Goal: Task Accomplishment & Management: Manage account settings

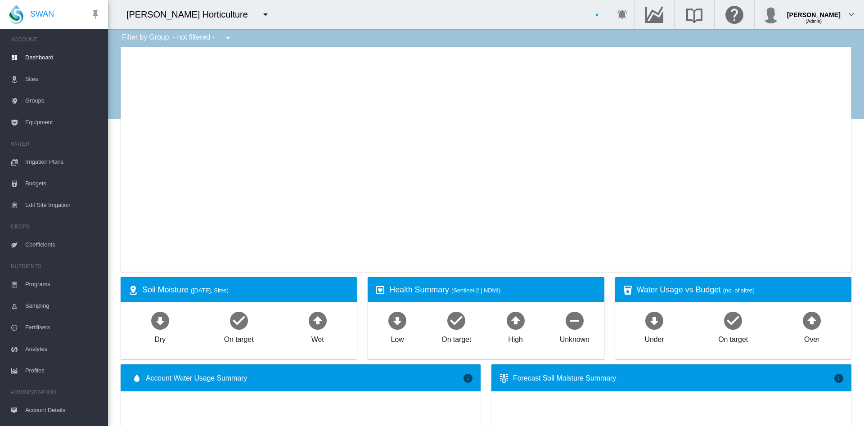
type input "**********"
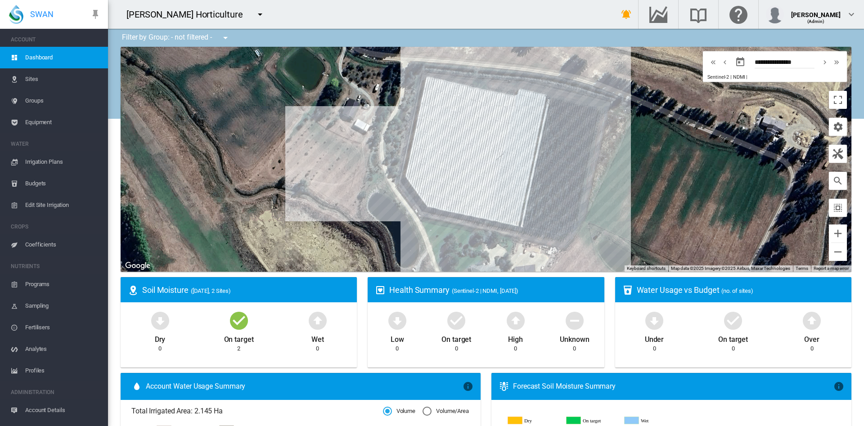
drag, startPoint x: 646, startPoint y: 178, endPoint x: 413, endPoint y: 175, distance: 233.6
click at [413, 175] on div "To navigate, press the arrow keys." at bounding box center [486, 159] width 731 height 225
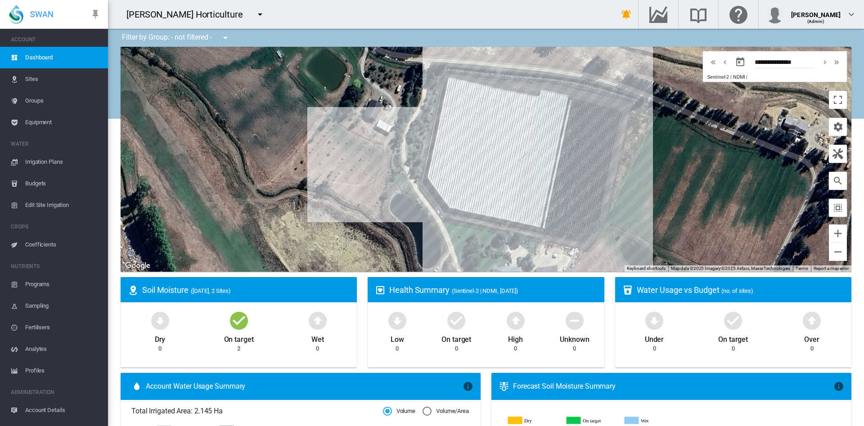
drag, startPoint x: 442, startPoint y: 147, endPoint x: 538, endPoint y: 139, distance: 96.1
click at [538, 139] on div "To navigate, press the arrow keys." at bounding box center [486, 159] width 731 height 225
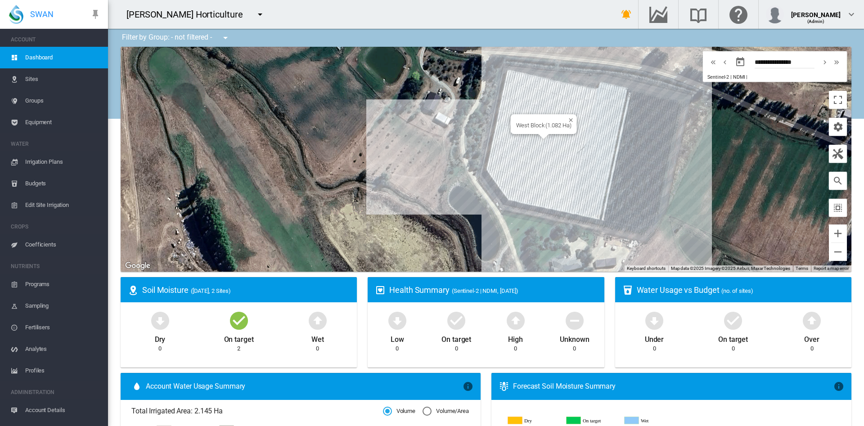
click at [538, 139] on div "To navigate, press the arrow keys. [GEOGRAPHIC_DATA] (1.082 Ha)" at bounding box center [486, 159] width 731 height 225
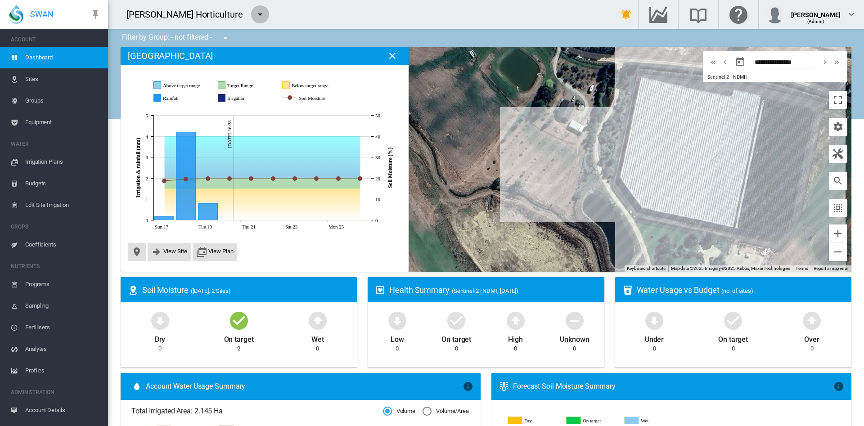
click at [255, 9] on md-icon "icon-menu-down" at bounding box center [260, 14] width 11 height 11
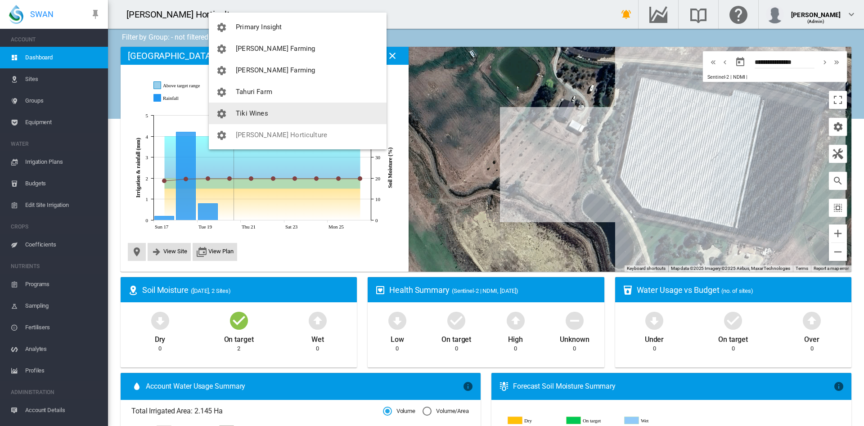
scroll to position [211, 0]
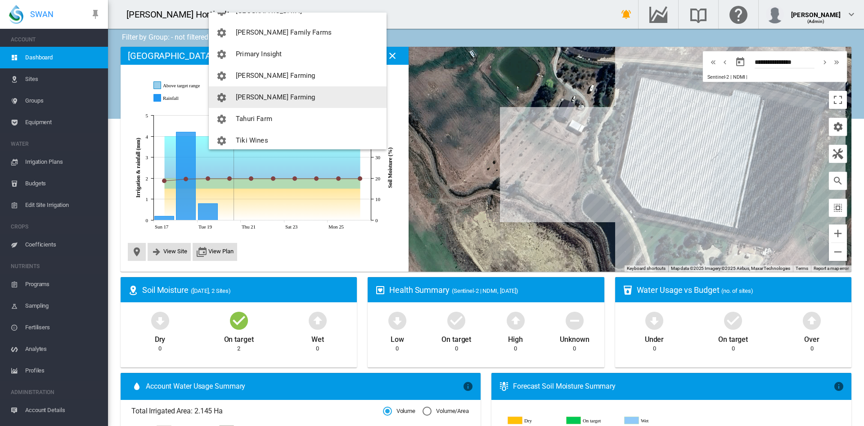
click at [270, 99] on span "[PERSON_NAME] Farming" at bounding box center [275, 97] width 79 height 8
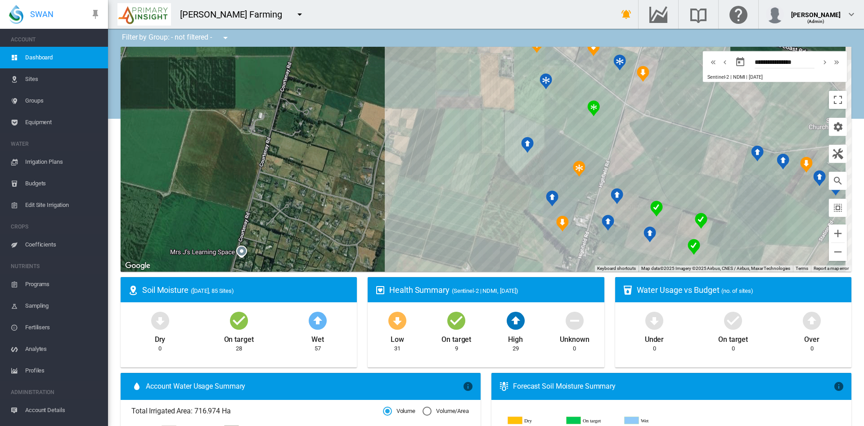
drag, startPoint x: 563, startPoint y: 181, endPoint x: 423, endPoint y: 173, distance: 140.7
click at [423, 173] on div "To navigate, press the arrow keys." at bounding box center [486, 159] width 731 height 225
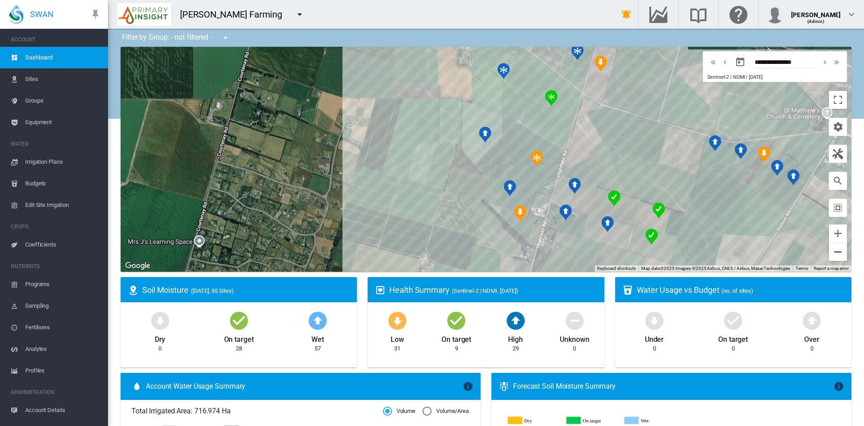
click at [830, 253] on button "Zoom out" at bounding box center [838, 252] width 18 height 18
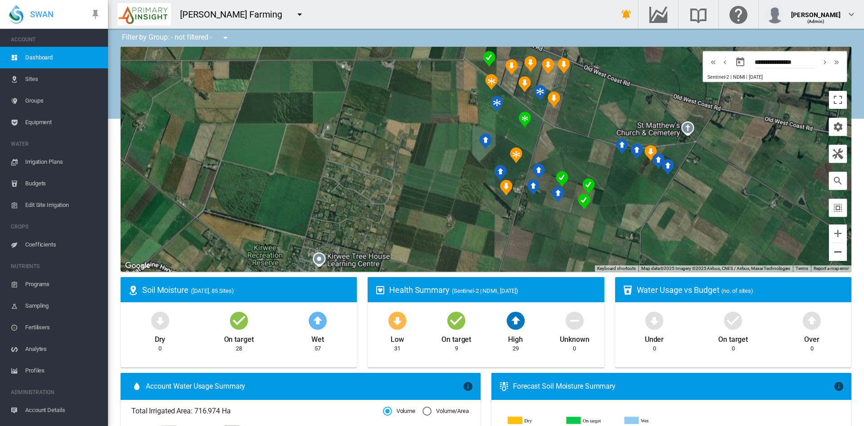
click at [830, 253] on button "Zoom out" at bounding box center [838, 252] width 18 height 18
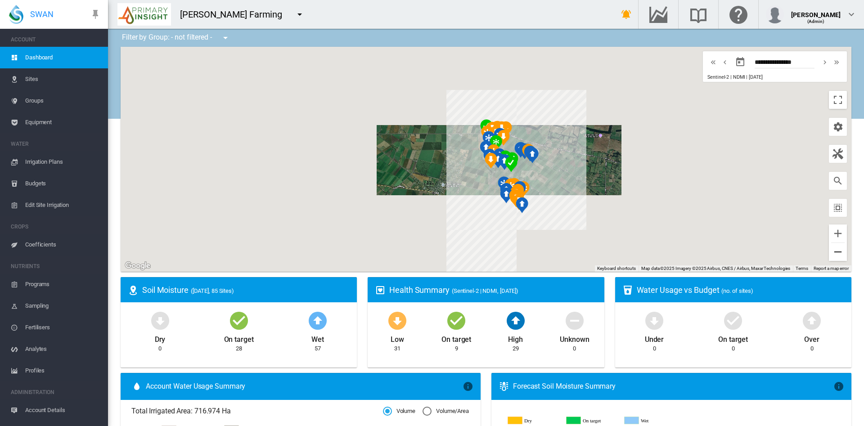
click at [830, 253] on button "Zoom out" at bounding box center [838, 252] width 18 height 18
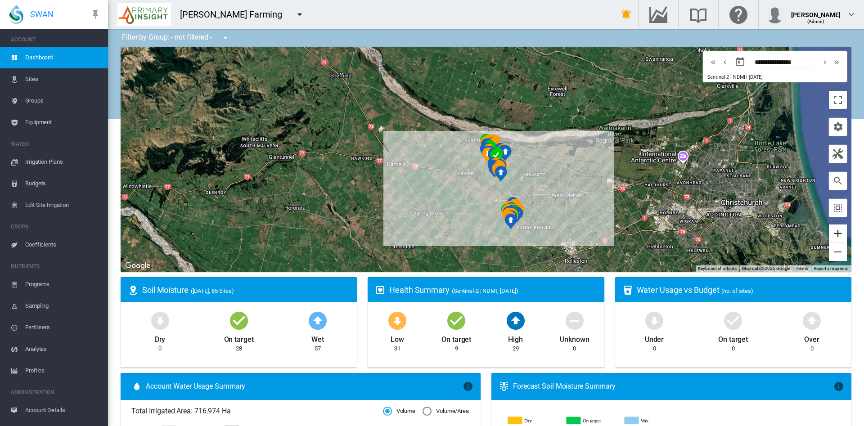
click at [830, 238] on button "Zoom in" at bounding box center [838, 234] width 18 height 18
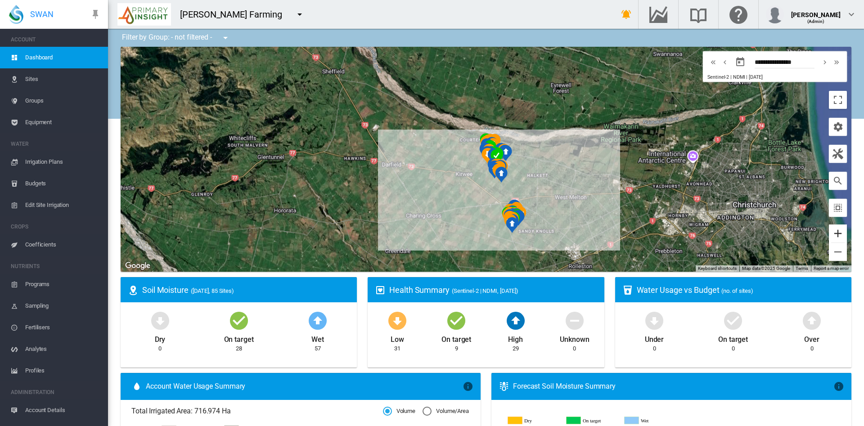
click at [830, 238] on button "Zoom in" at bounding box center [838, 234] width 18 height 18
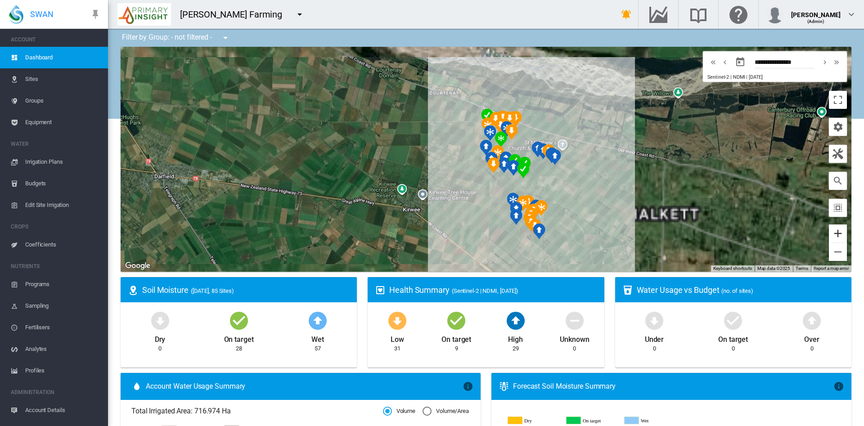
click at [830, 238] on button "Zoom in" at bounding box center [838, 234] width 18 height 18
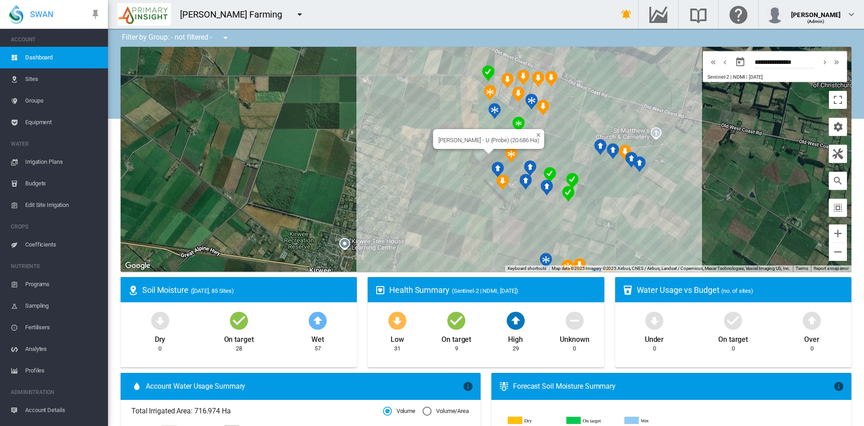
click at [482, 157] on div "To navigate, press the arrow keys. [PERSON_NAME] - U (Probe) (20.686 Ha)" at bounding box center [486, 159] width 731 height 225
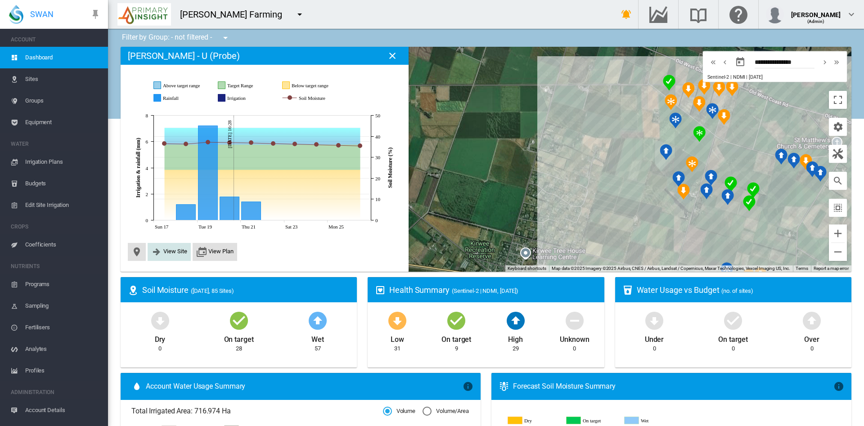
click at [174, 251] on span "View Site" at bounding box center [175, 251] width 24 height 7
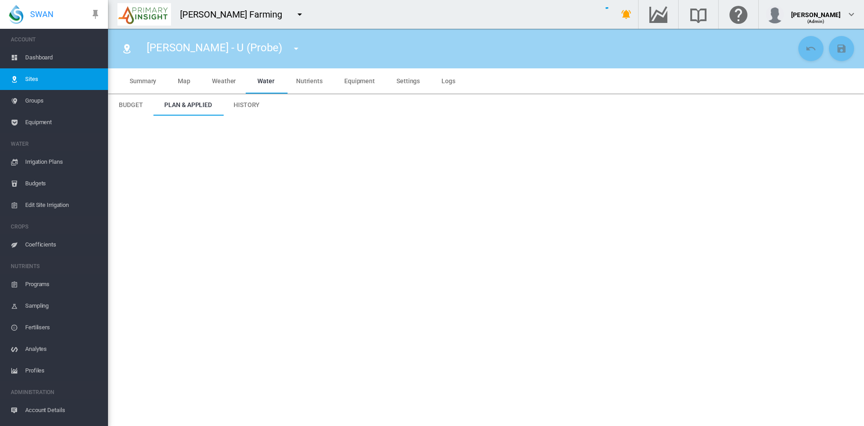
type input "**********"
type input "******"
type input "*********"
type input "***"
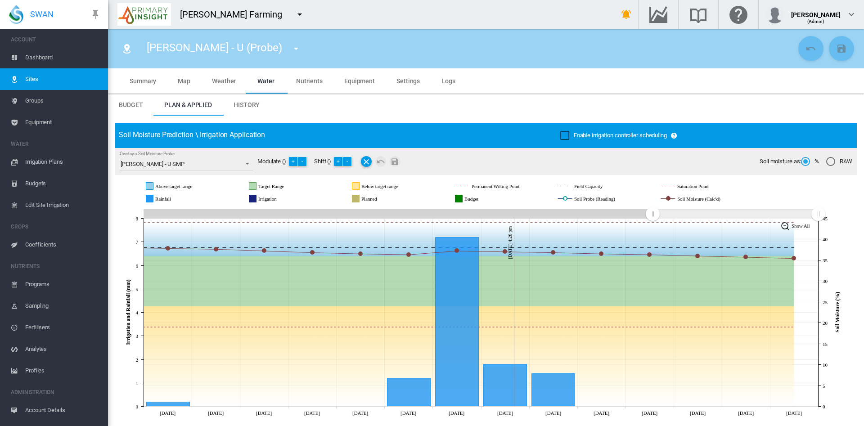
click at [243, 103] on span "History" at bounding box center [247, 104] width 26 height 7
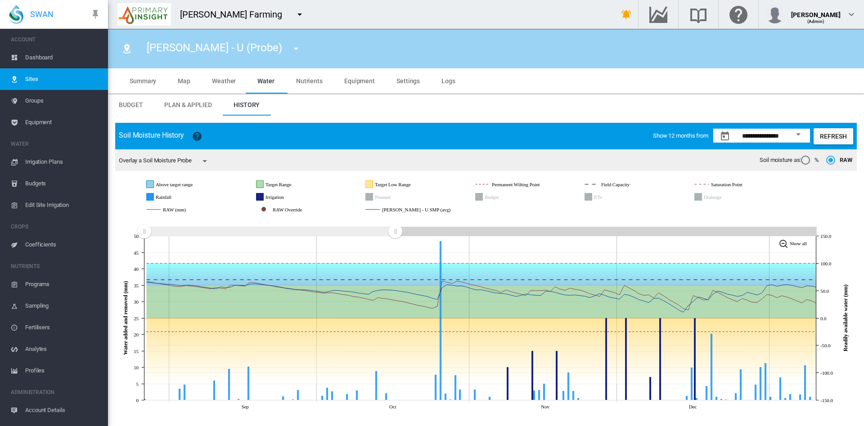
drag, startPoint x: 820, startPoint y: 231, endPoint x: 396, endPoint y: 233, distance: 424.8
click at [396, 233] on rect "Zoom chart using cursor arrows" at bounding box center [395, 232] width 11 height 9
click at [275, 57] on div "[PERSON_NAME] - U (Probe) Aylesbury Rd - A Aylesbury Rd - AA Aylesbury Rd - B A…" at bounding box center [227, 48] width 177 height 25
click at [291, 45] on md-icon "icon-menu-down" at bounding box center [296, 48] width 11 height 11
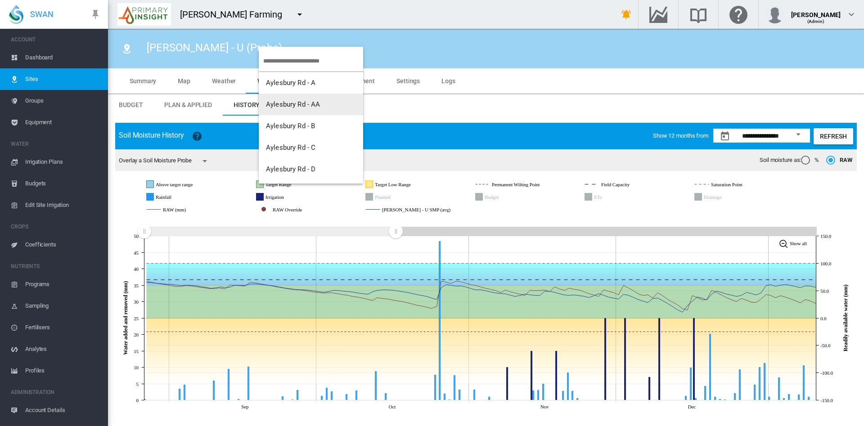
click at [190, 11] on md-backdrop at bounding box center [432, 213] width 864 height 426
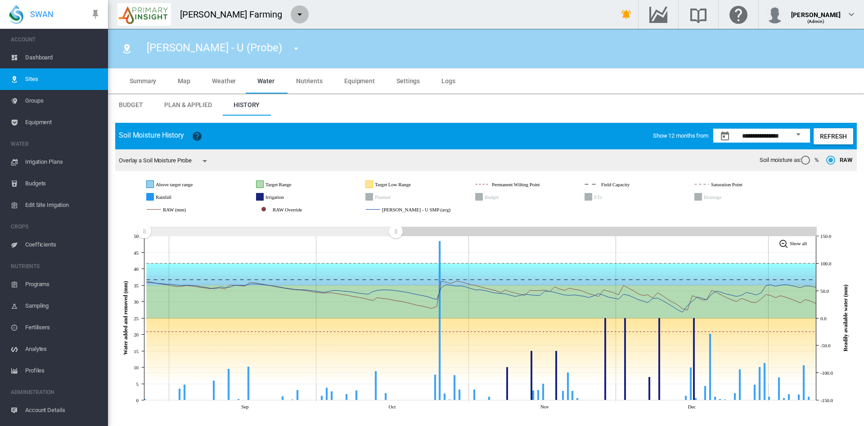
click at [294, 15] on md-icon "icon-menu-down" at bounding box center [299, 14] width 11 height 11
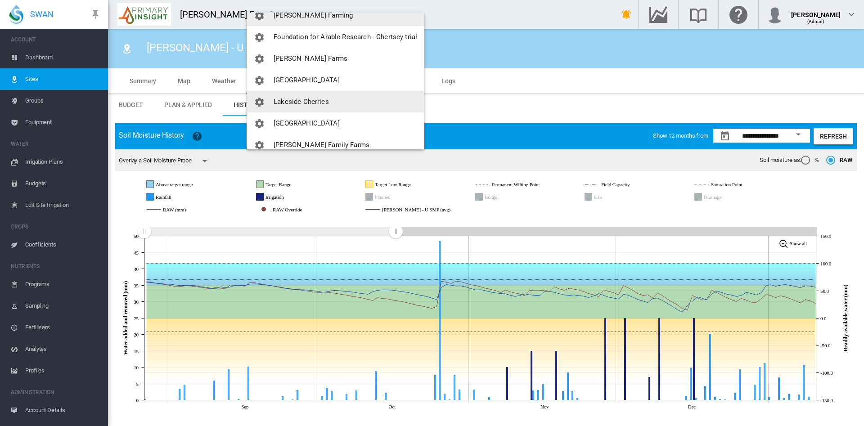
scroll to position [238, 0]
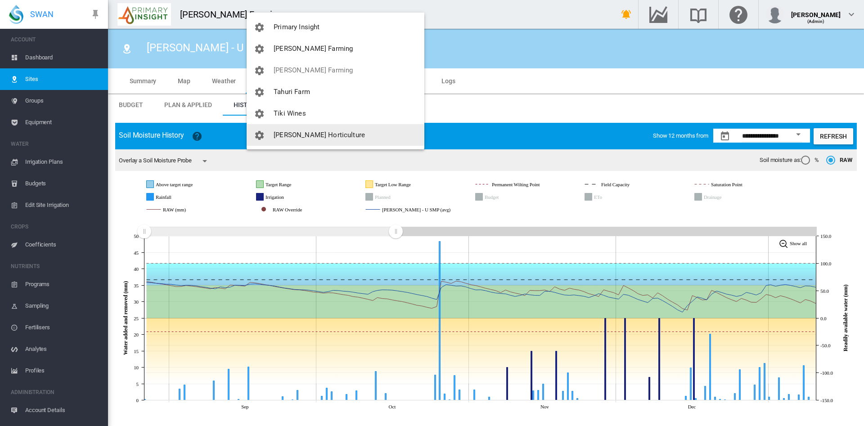
click at [303, 132] on span "[PERSON_NAME] Horticulture" at bounding box center [319, 135] width 91 height 8
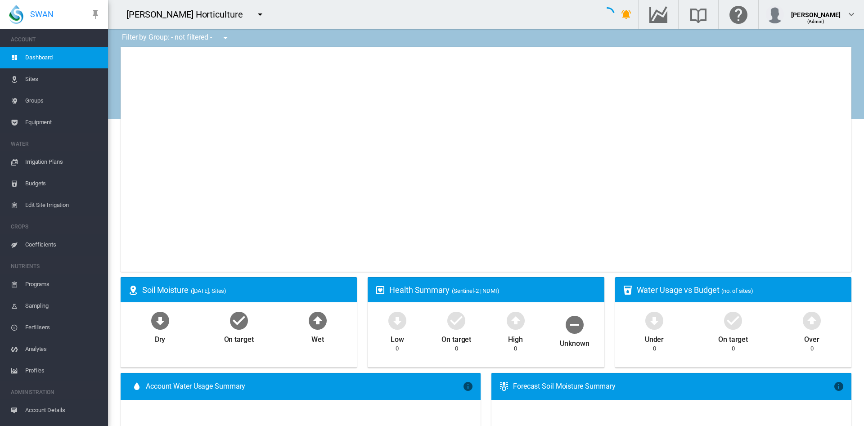
type input "**********"
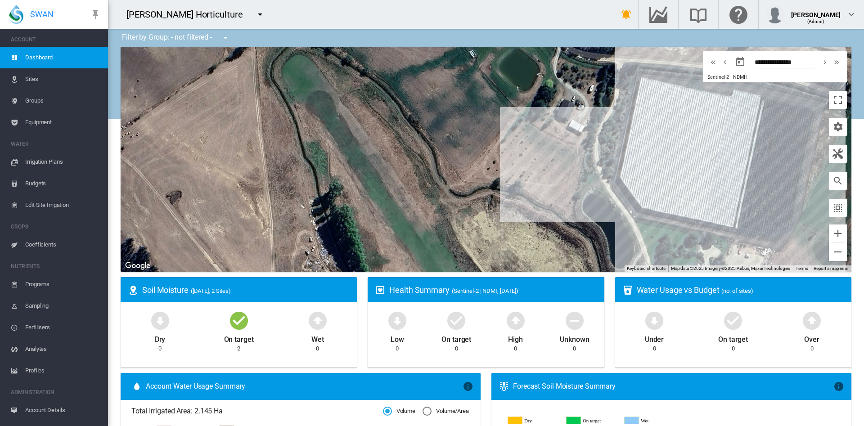
drag, startPoint x: 637, startPoint y: 177, endPoint x: 428, endPoint y: 189, distance: 208.7
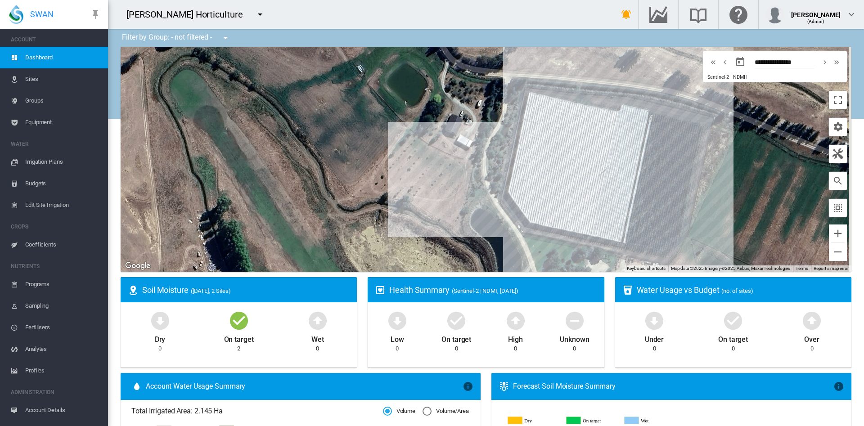
drag, startPoint x: 664, startPoint y: 169, endPoint x: 547, endPoint y: 184, distance: 118.0
click at [547, 184] on div "To navigate, press the arrow keys." at bounding box center [486, 159] width 731 height 225
click at [563, 129] on div "To navigate, press the arrow keys. [GEOGRAPHIC_DATA] (1.082 Ha)" at bounding box center [486, 159] width 731 height 225
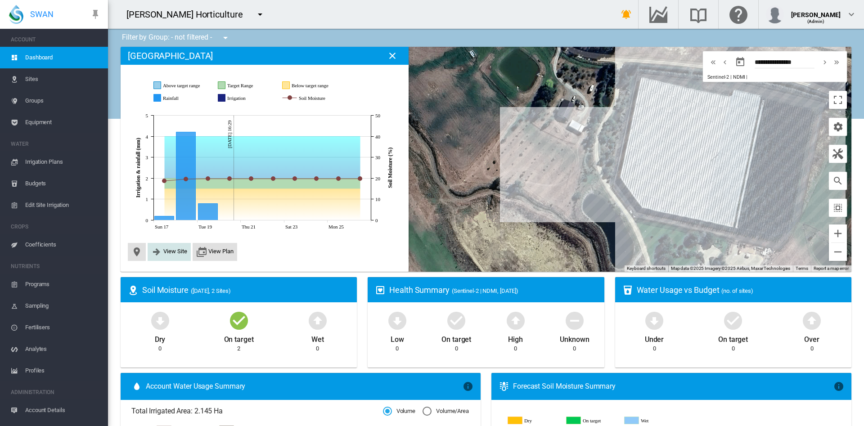
click at [177, 246] on span "View Site" at bounding box center [169, 252] width 43 height 18
click at [172, 248] on span "View Site" at bounding box center [175, 251] width 24 height 7
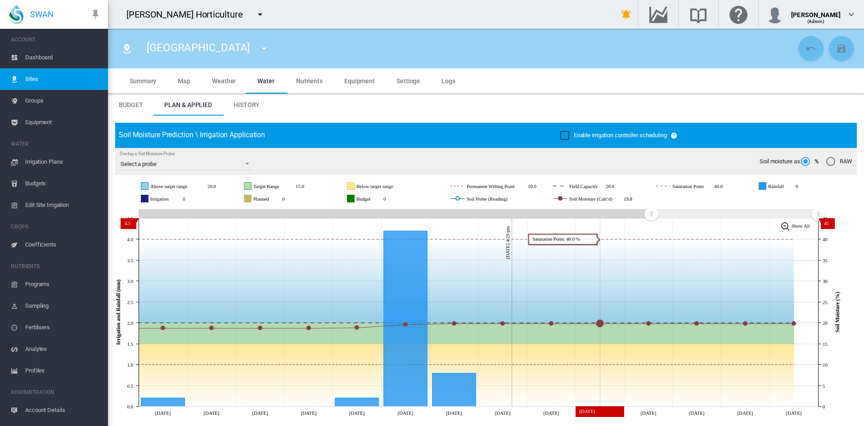
drag, startPoint x: 607, startPoint y: 258, endPoint x: 614, endPoint y: 198, distance: 60.2
click at [611, 198] on div "JavaScript chart by amCharts [DATE] Above target range 20.0 Target Range 15.0 B…" at bounding box center [486, 296] width 742 height 243
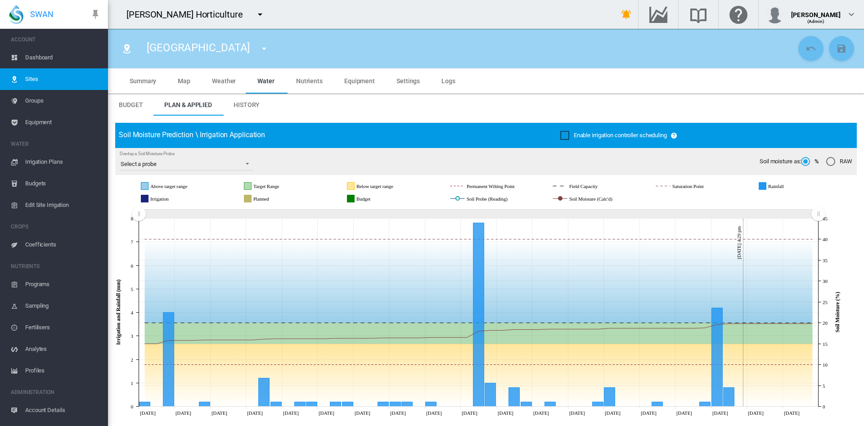
drag, startPoint x: 647, startPoint y: 214, endPoint x: 0, endPoint y: 225, distance: 646.7
click at [0, 225] on div "SWAN ACCOUNT Dashboard Sites Groups Equipment WATER Irrigation Plans" at bounding box center [432, 213] width 864 height 426
click at [404, 76] on md-tab-item "Settings" at bounding box center [408, 80] width 45 height 25
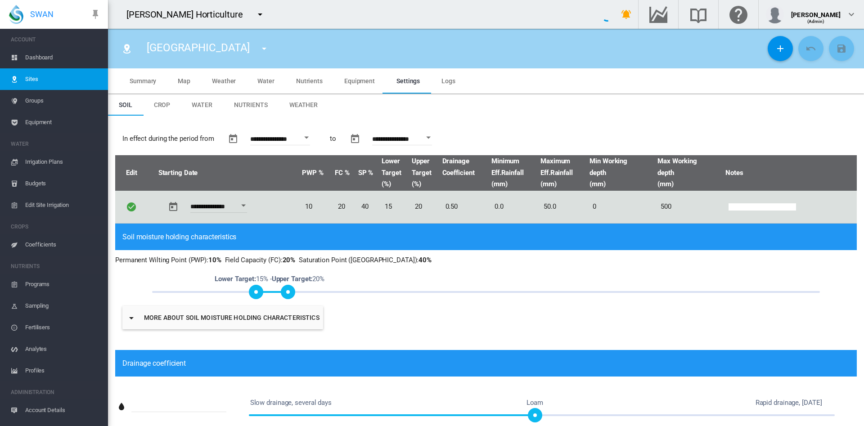
type input "*"
type input "**"
type input "*****"
type input "***"
type input "*****"
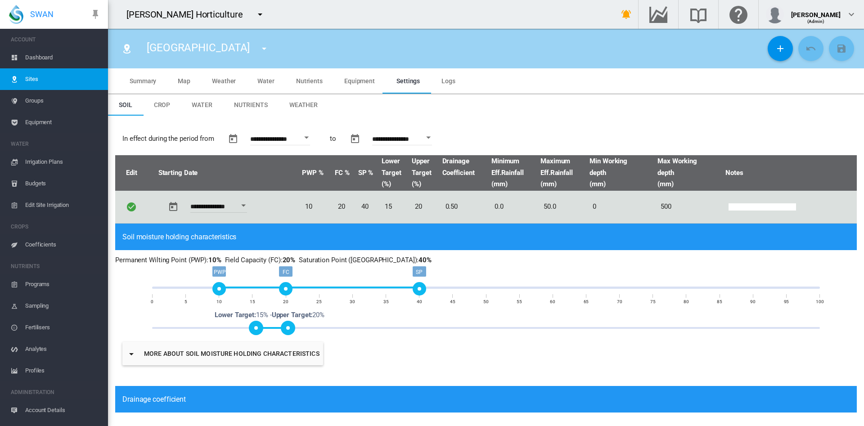
click at [35, 103] on span "Groups" at bounding box center [63, 101] width 76 height 22
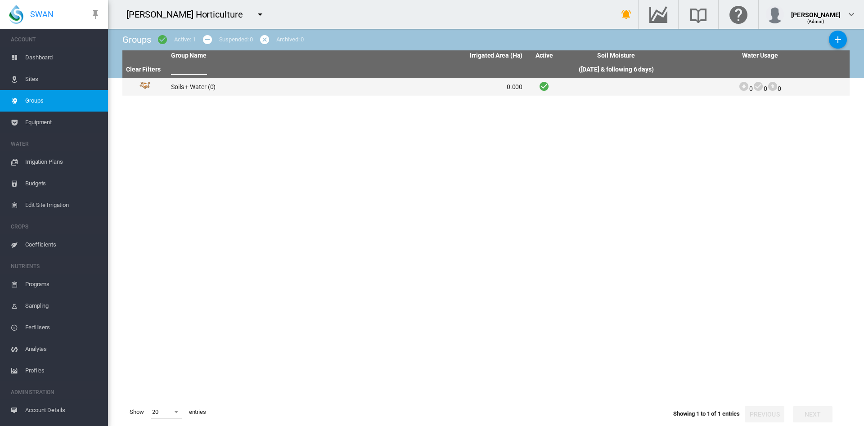
click at [188, 86] on td "Soils + Water (0)" at bounding box center [257, 87] width 180 height 18
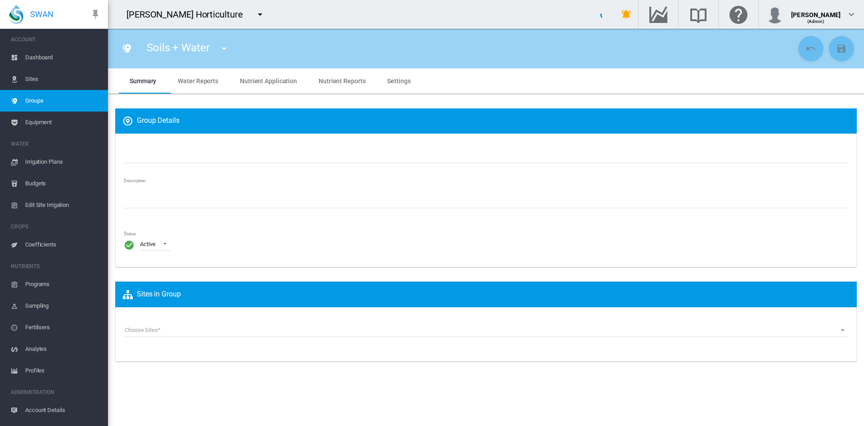
type input "**********"
type textarea "**********"
click at [385, 76] on md-tab-item "Settings" at bounding box center [398, 80] width 45 height 25
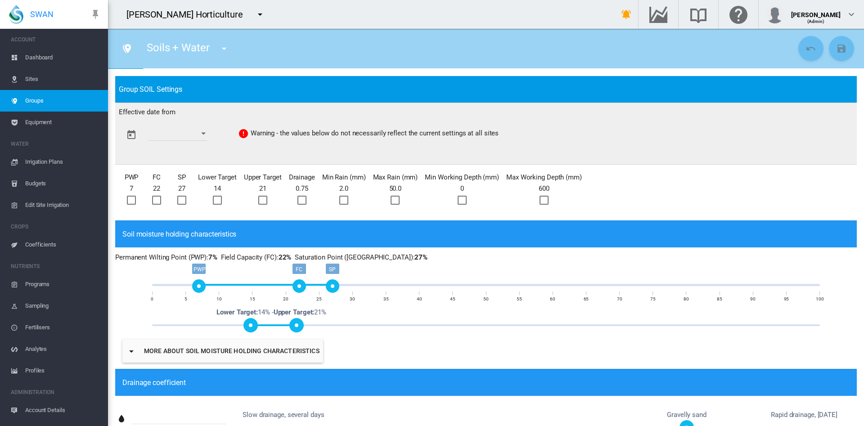
scroll to position [47, 0]
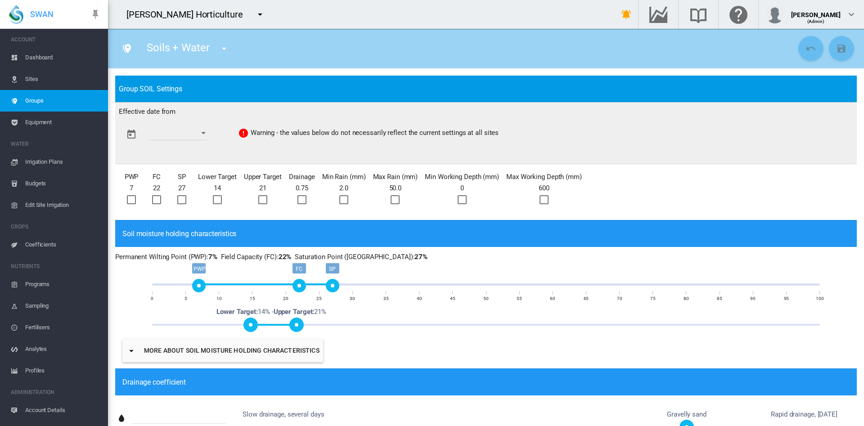
click at [36, 72] on span "Sites" at bounding box center [63, 79] width 76 height 22
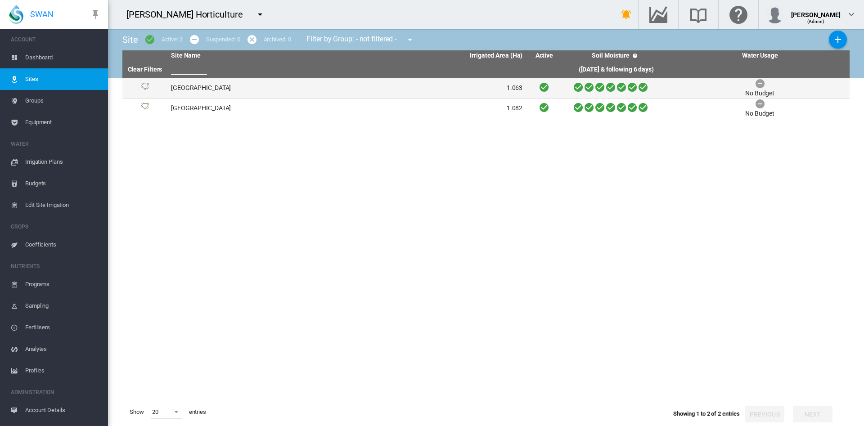
click at [171, 91] on td "[GEOGRAPHIC_DATA]" at bounding box center [257, 88] width 180 height 20
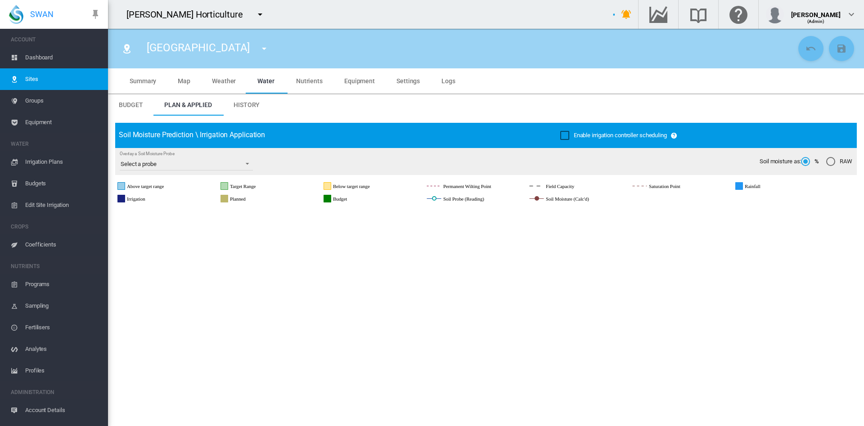
click at [403, 77] on span "Settings" at bounding box center [407, 80] width 23 height 7
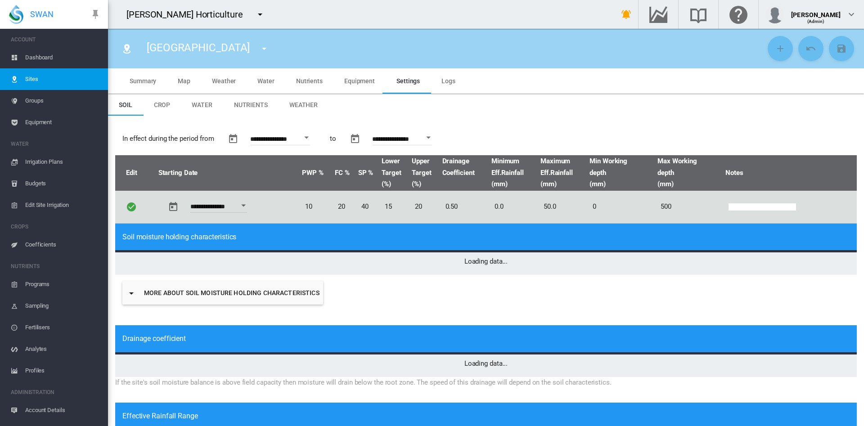
type input "*"
type input "**"
type input "*****"
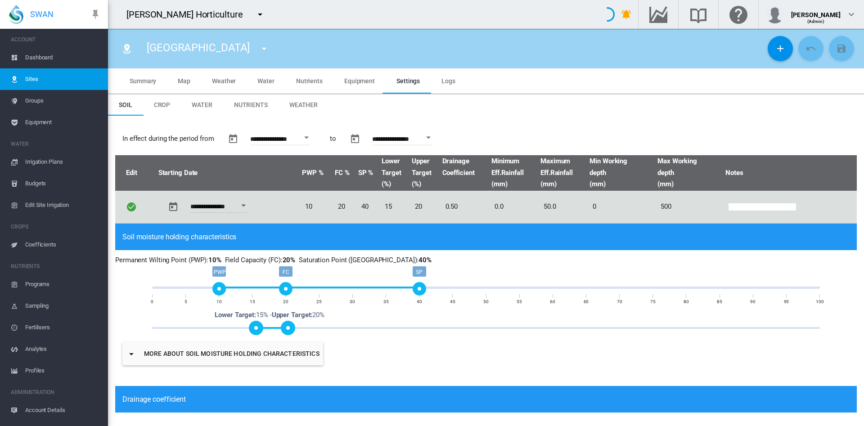
click at [48, 242] on span "Coefficients" at bounding box center [63, 245] width 76 height 22
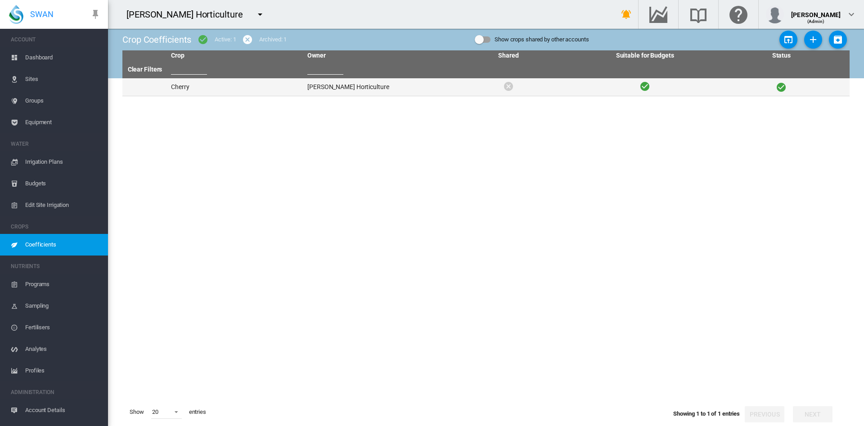
click at [191, 89] on td "Cherry" at bounding box center [235, 87] width 136 height 18
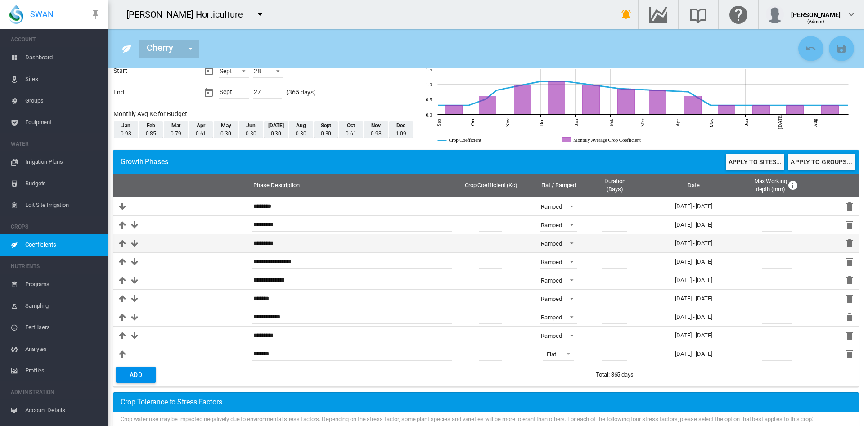
scroll to position [45, 0]
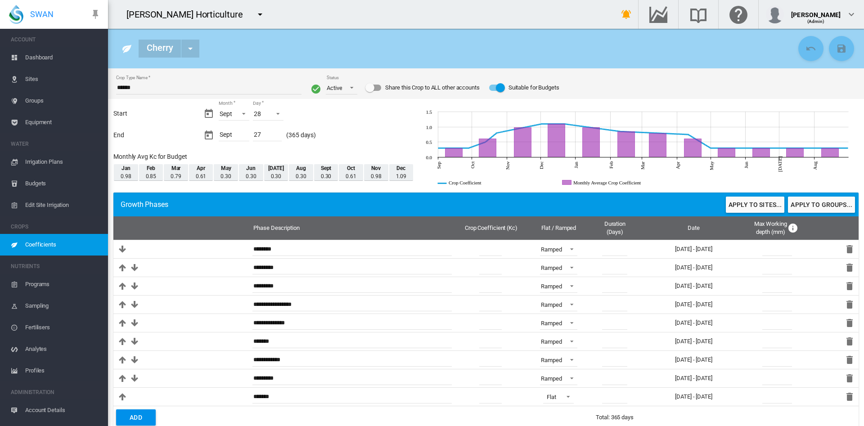
scroll to position [45, 0]
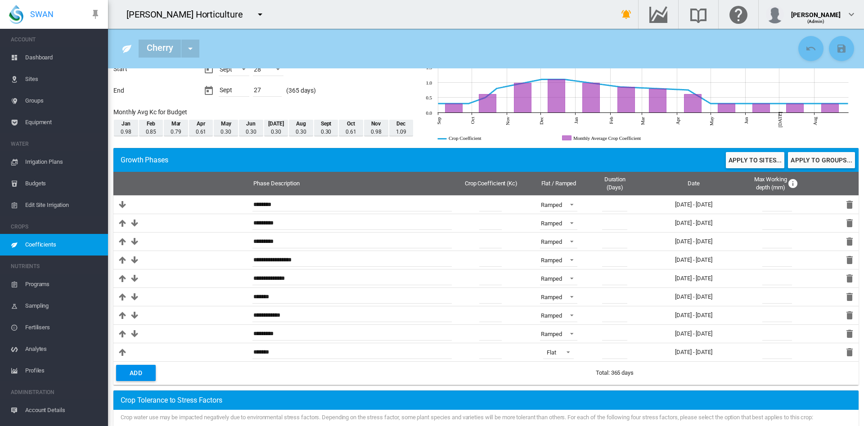
click at [37, 79] on span "Sites" at bounding box center [63, 79] width 76 height 22
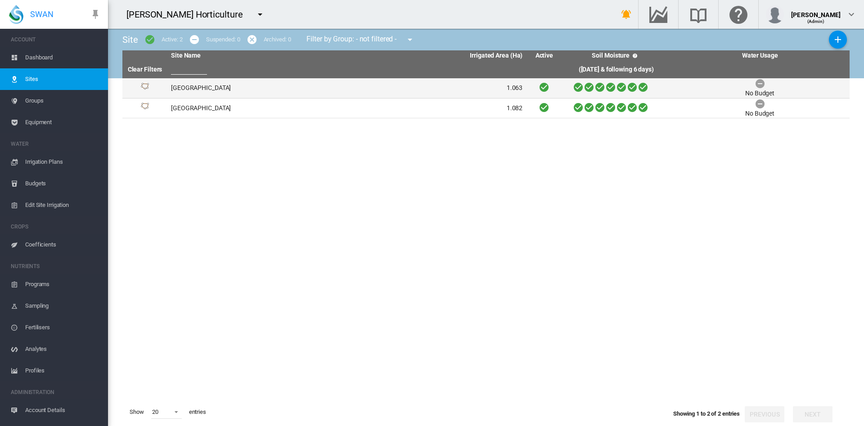
click at [191, 87] on td "[GEOGRAPHIC_DATA]" at bounding box center [257, 88] width 180 height 20
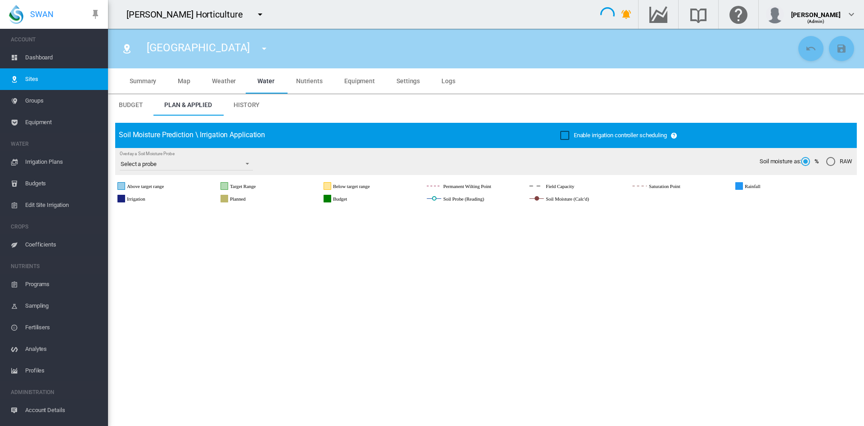
click at [405, 82] on span "Settings" at bounding box center [407, 80] width 23 height 7
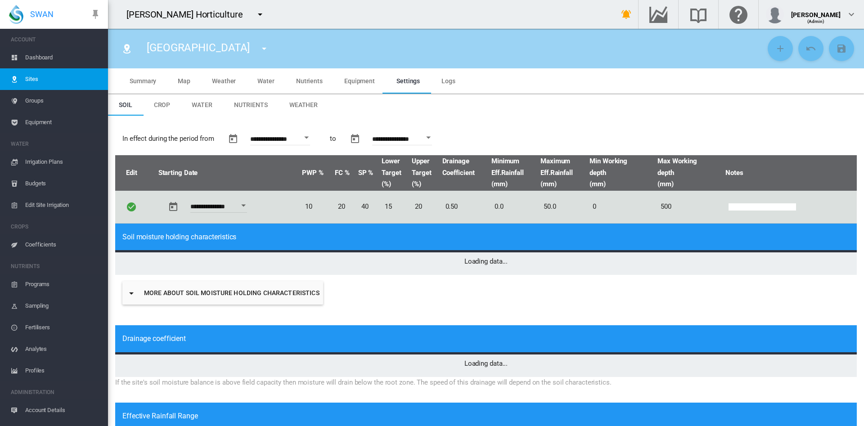
type input "*"
type input "**"
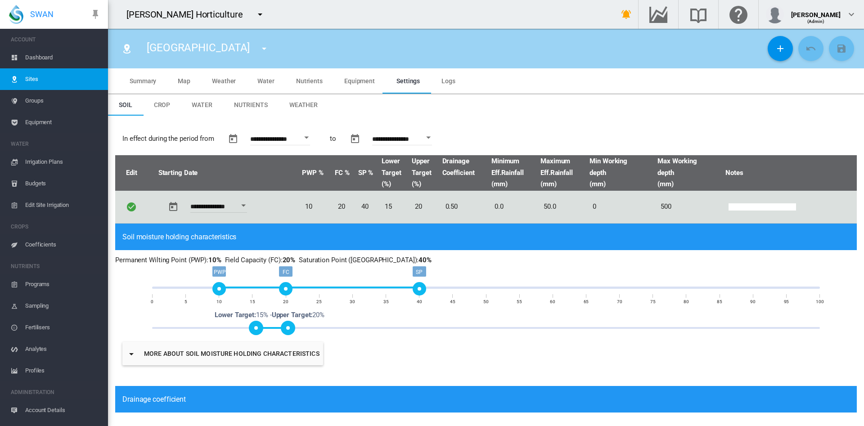
click at [306, 107] on span "Weather" at bounding box center [303, 104] width 28 height 7
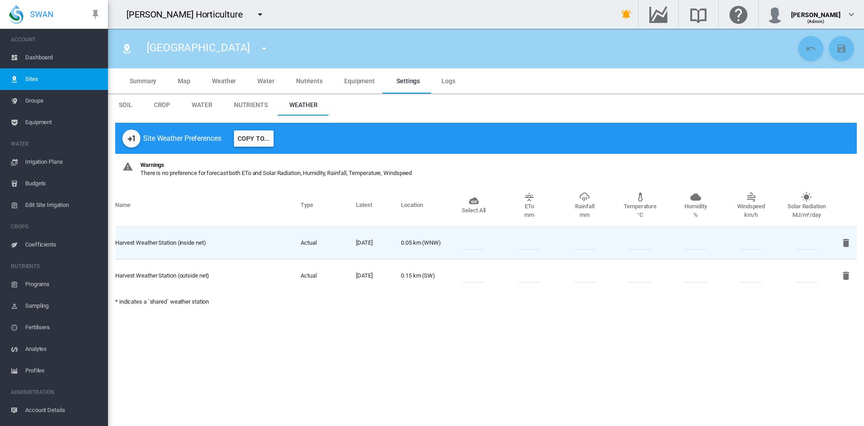
click at [199, 103] on span "Water" at bounding box center [202, 104] width 21 height 7
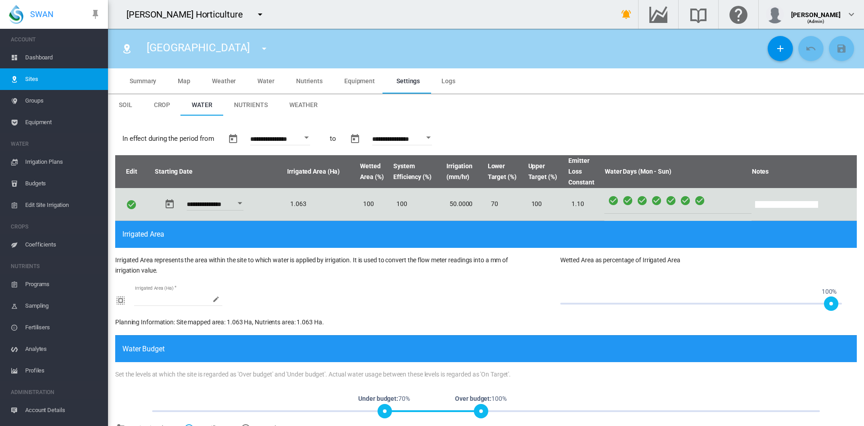
click at [46, 207] on span "Edit Site Irrigation" at bounding box center [63, 205] width 76 height 22
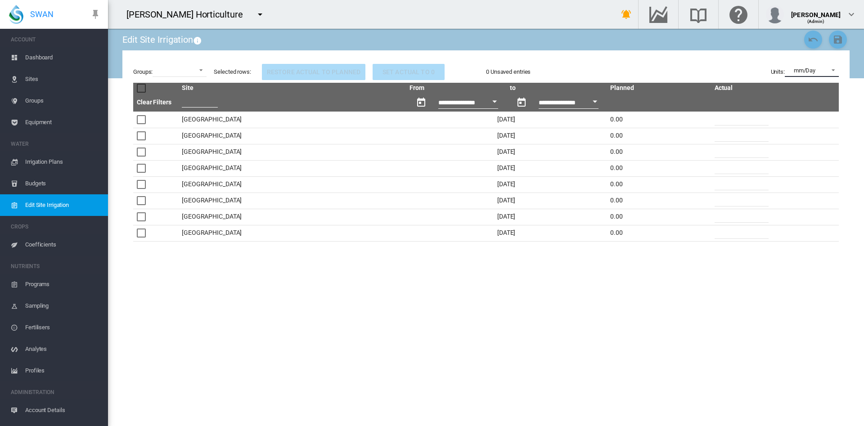
click at [833, 69] on span at bounding box center [830, 69] width 11 height 8
click at [799, 97] on md-option "hh:mm" at bounding box center [812, 92] width 68 height 22
click at [56, 163] on span "Irrigation Plans" at bounding box center [63, 162] width 76 height 22
click at [46, 158] on span "Irrigation Plans" at bounding box center [63, 162] width 76 height 22
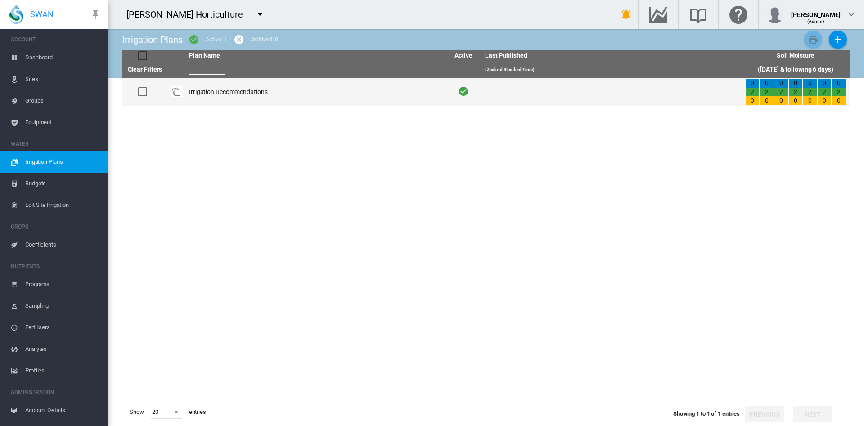
click at [229, 95] on td "Irrigation Recommendations" at bounding box center [315, 91] width 260 height 27
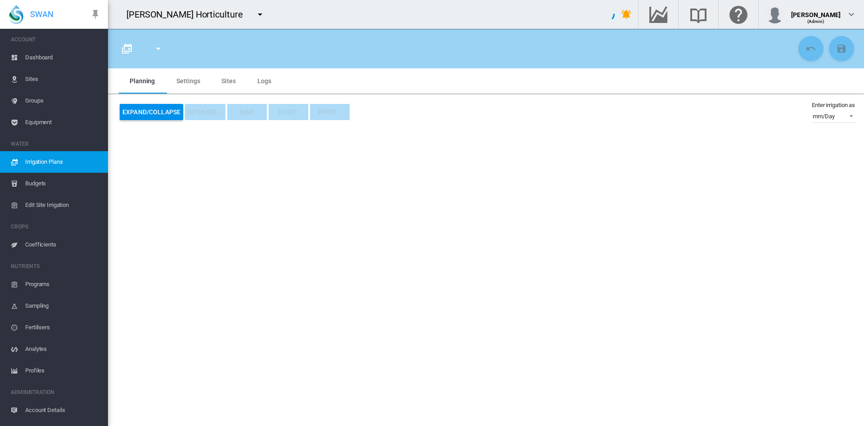
type input "**********"
type input "*"
type input "*****"
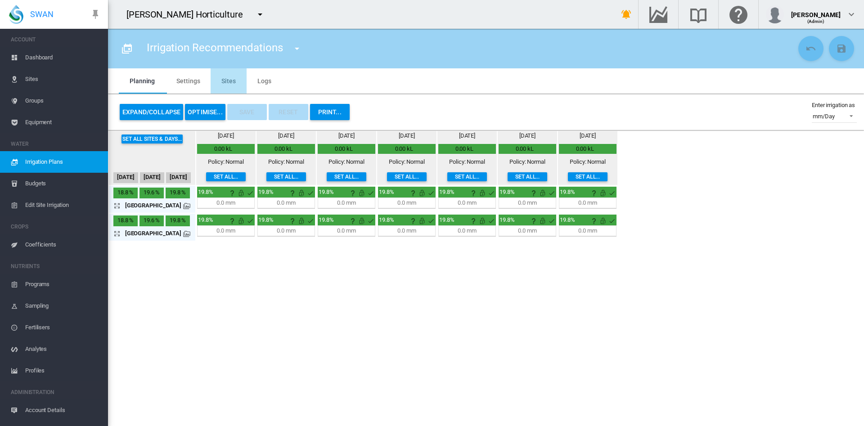
click at [225, 81] on md-tab-item "Sites" at bounding box center [229, 80] width 36 height 25
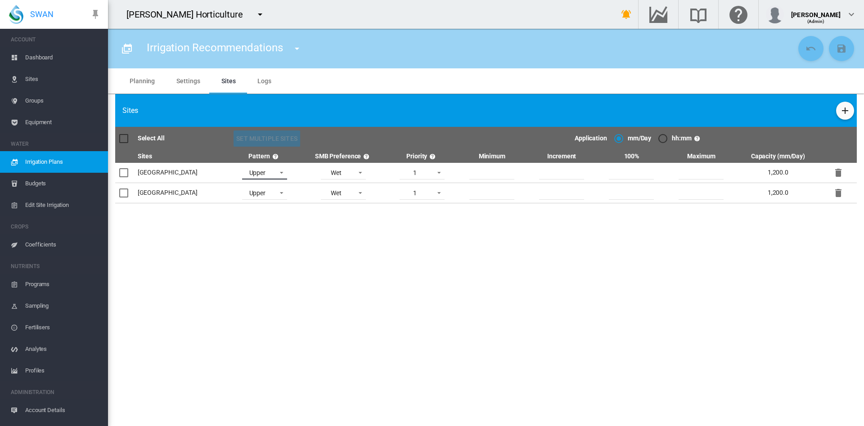
click at [274, 172] on span at bounding box center [279, 172] width 11 height 8
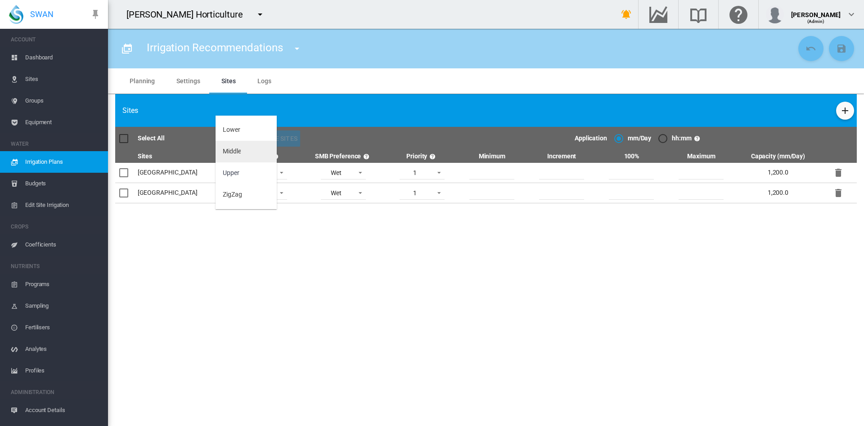
click at [243, 153] on md-option "Middle" at bounding box center [246, 152] width 61 height 22
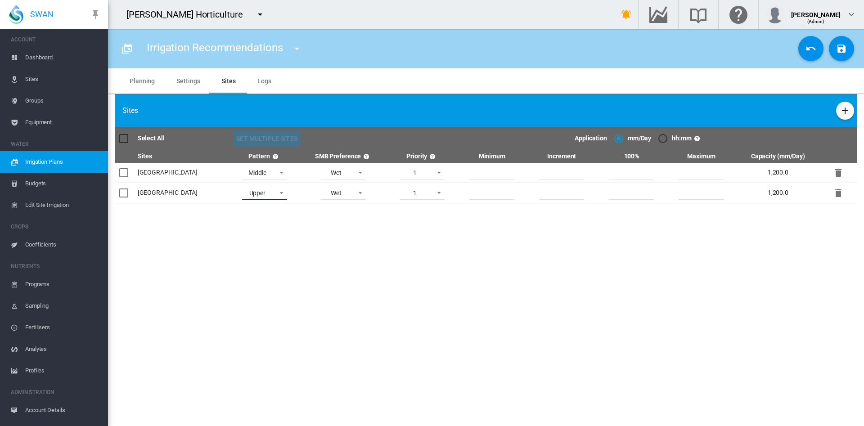
click at [274, 190] on span at bounding box center [279, 192] width 11 height 8
click at [240, 167] on div "Middle" at bounding box center [232, 171] width 18 height 9
click at [837, 46] on md-icon "icon-content-save" at bounding box center [841, 48] width 11 height 11
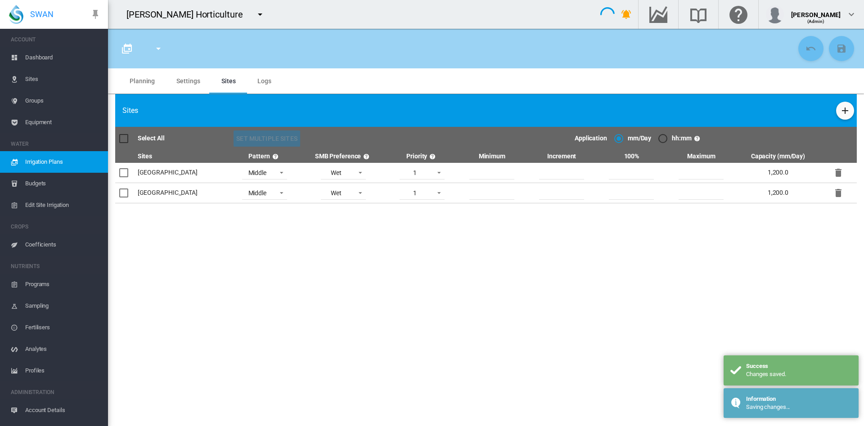
type input "**********"
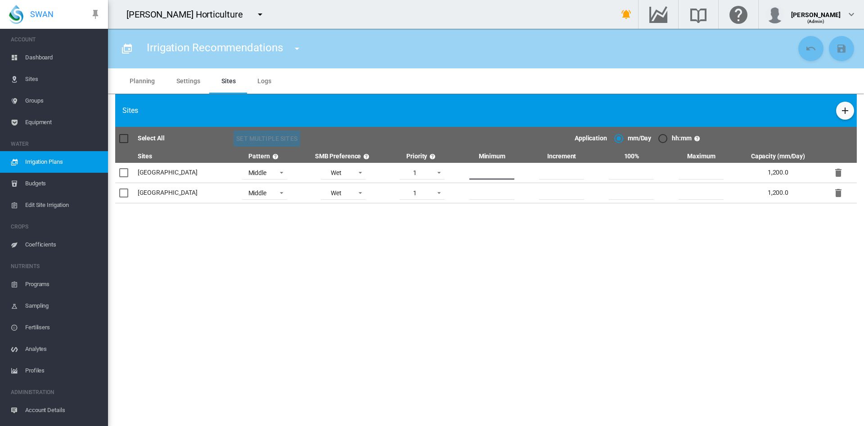
click at [487, 174] on input "***" at bounding box center [491, 172] width 45 height 13
click at [558, 175] on input "***" at bounding box center [561, 172] width 45 height 13
click at [127, 81] on md-tab-item "Planning" at bounding box center [142, 80] width 47 height 25
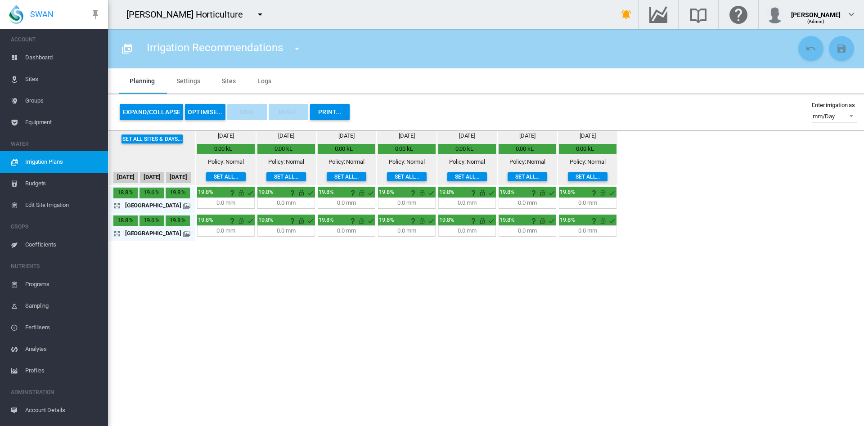
click at [207, 107] on button "OPTIMISE..." at bounding box center [205, 112] width 40 height 16
click at [208, 113] on button "OPTIMISE..." at bounding box center [205, 112] width 40 height 16
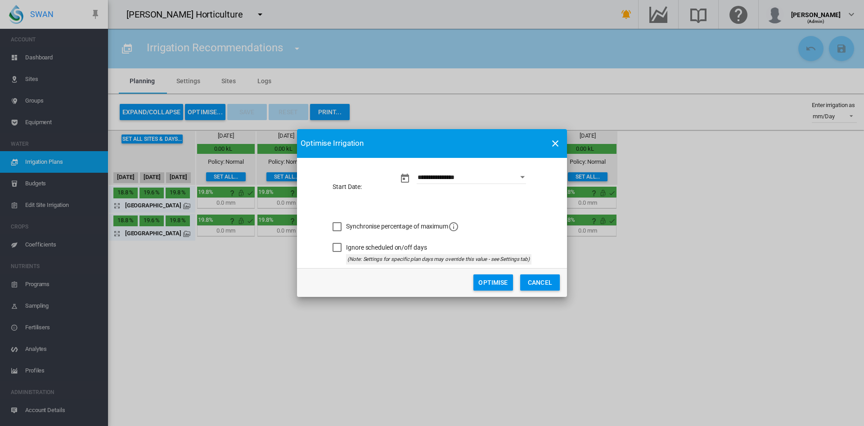
click at [483, 284] on button "Optimise" at bounding box center [493, 282] width 40 height 16
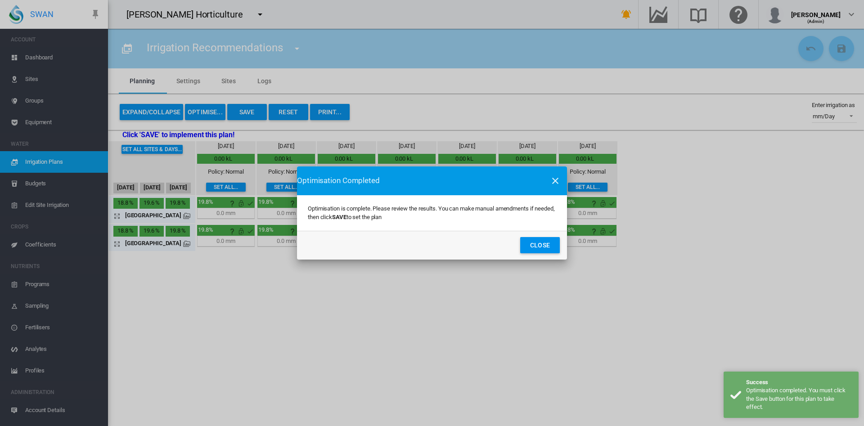
click at [544, 243] on button "Close" at bounding box center [540, 245] width 40 height 16
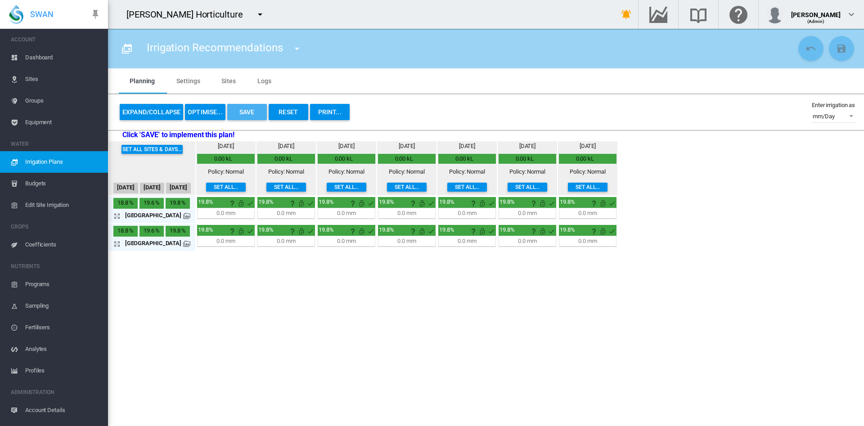
click at [249, 113] on button "Save" at bounding box center [247, 112] width 40 height 16
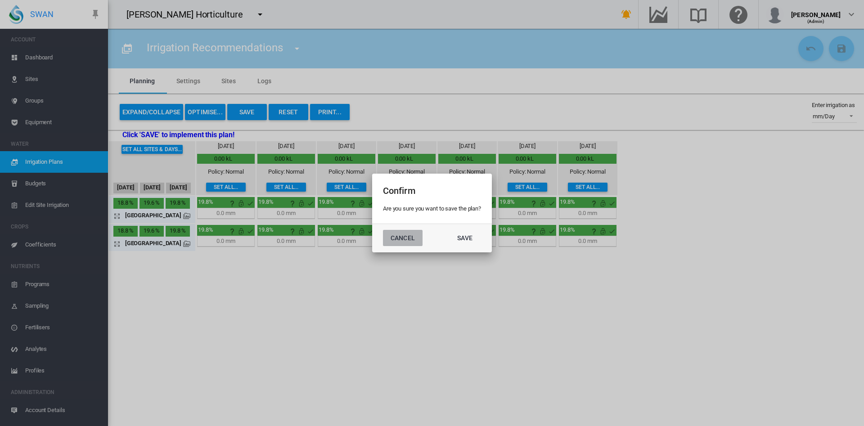
click at [400, 236] on button "Cancel" at bounding box center [403, 238] width 40 height 16
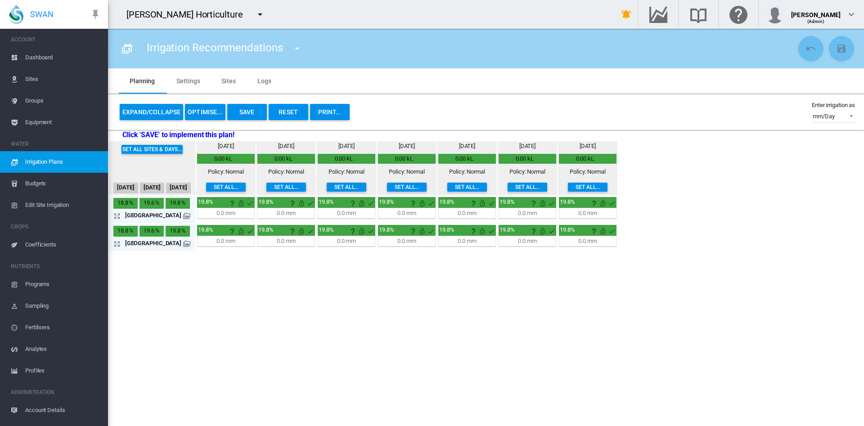
click at [63, 204] on span "Edit Site Irrigation" at bounding box center [63, 205] width 76 height 22
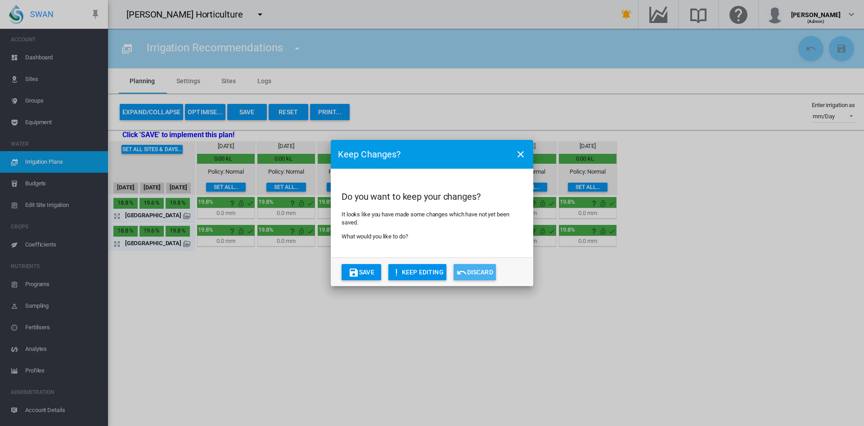
click at [472, 269] on button "Discard" at bounding box center [475, 272] width 42 height 16
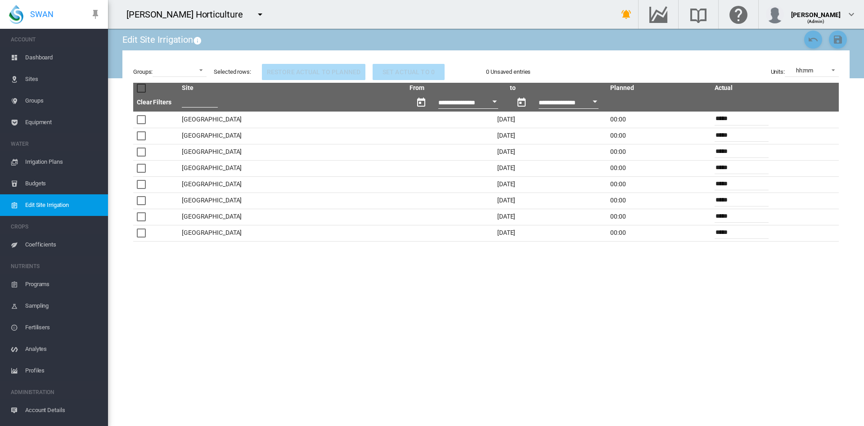
click at [58, 161] on span "Irrigation Plans" at bounding box center [63, 162] width 76 height 22
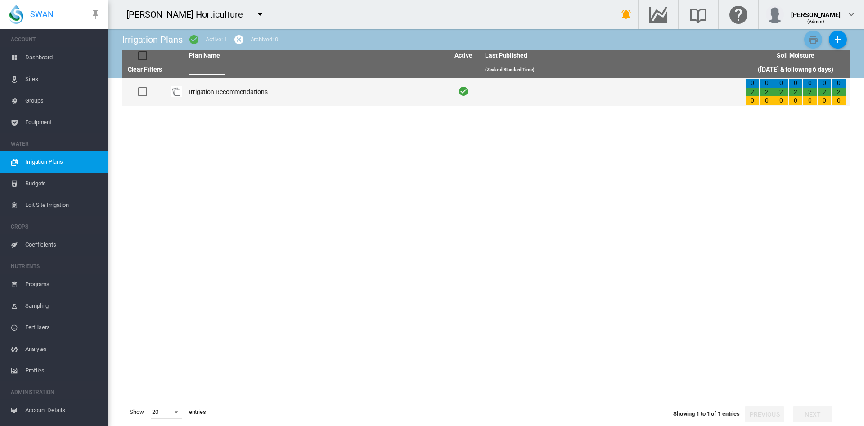
click at [194, 91] on td "Irrigation Recommendations" at bounding box center [315, 91] width 260 height 27
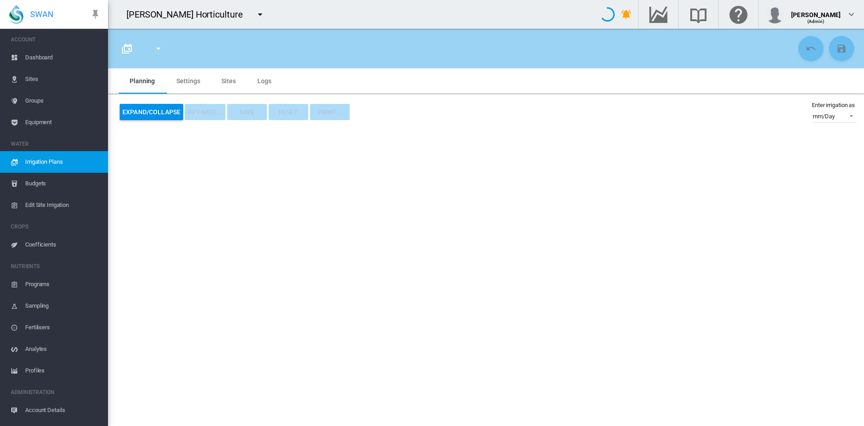
type input "**********"
type input "*"
type input "*****"
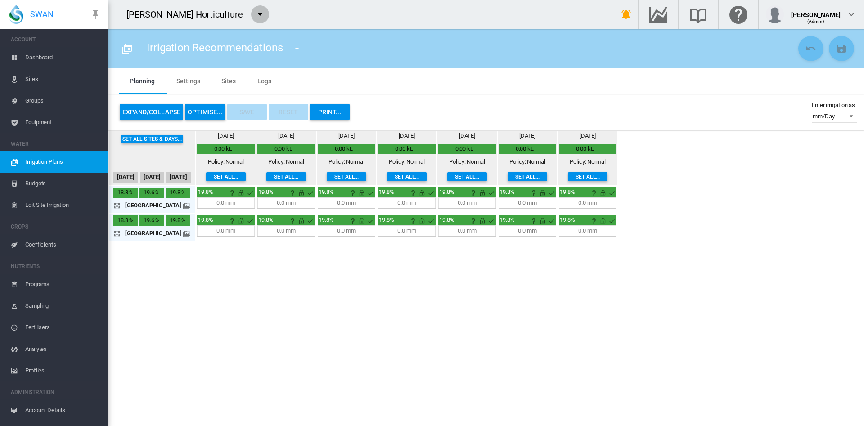
click at [255, 15] on md-icon "icon-menu-down" at bounding box center [260, 14] width 11 height 11
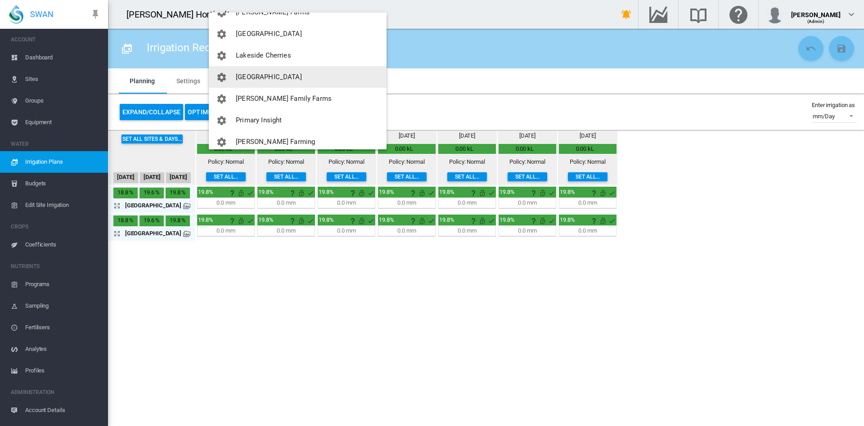
scroll to position [221, 0]
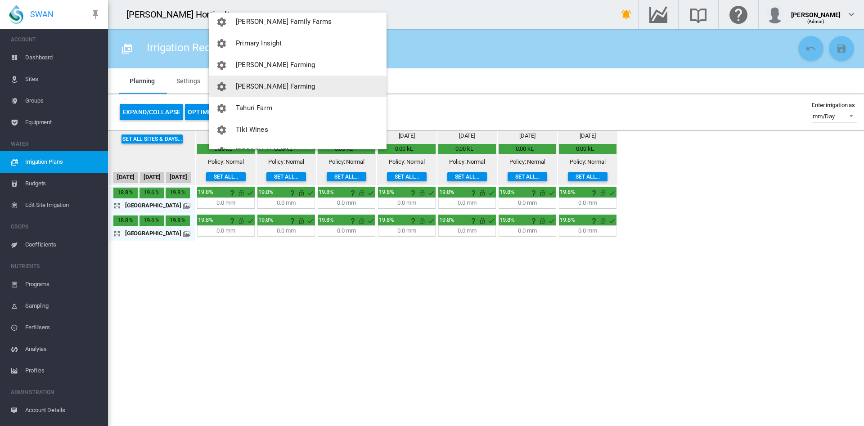
click at [254, 79] on button "[PERSON_NAME] Farming" at bounding box center [298, 87] width 178 height 22
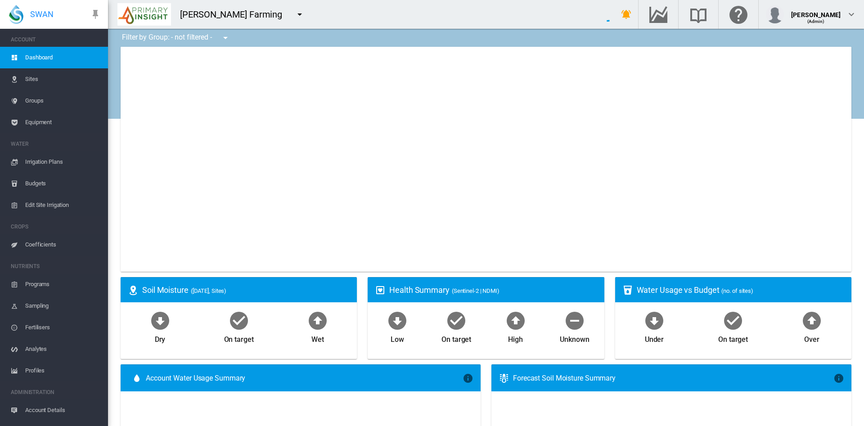
type input "**********"
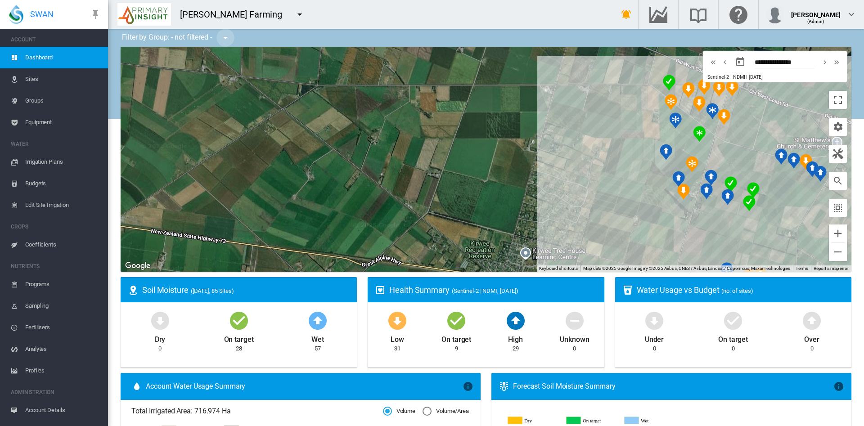
click at [226, 34] on md-icon "icon-menu-down" at bounding box center [225, 37] width 11 height 11
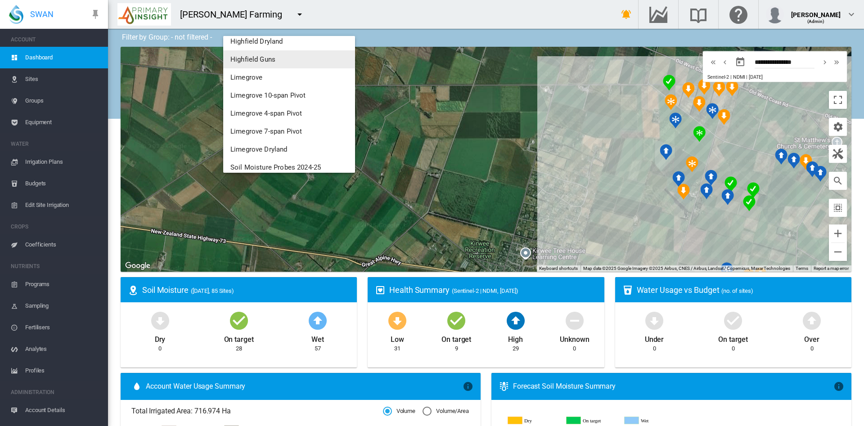
scroll to position [212, 0]
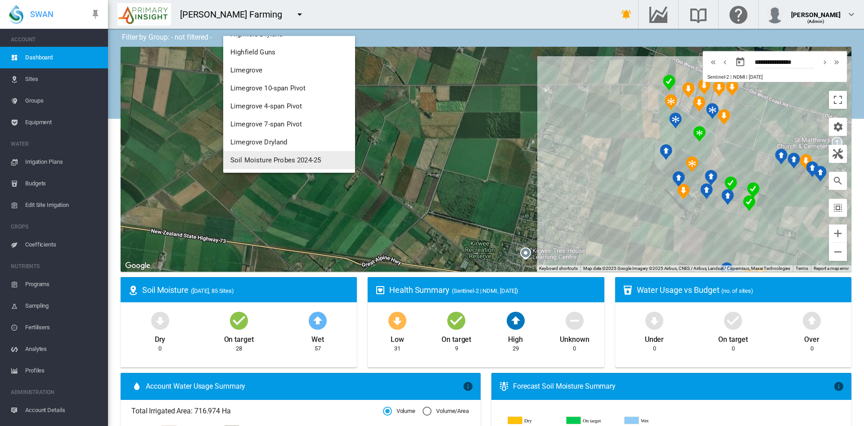
click at [266, 160] on span "Soil Moisture Probes 2024-25" at bounding box center [275, 160] width 90 height 8
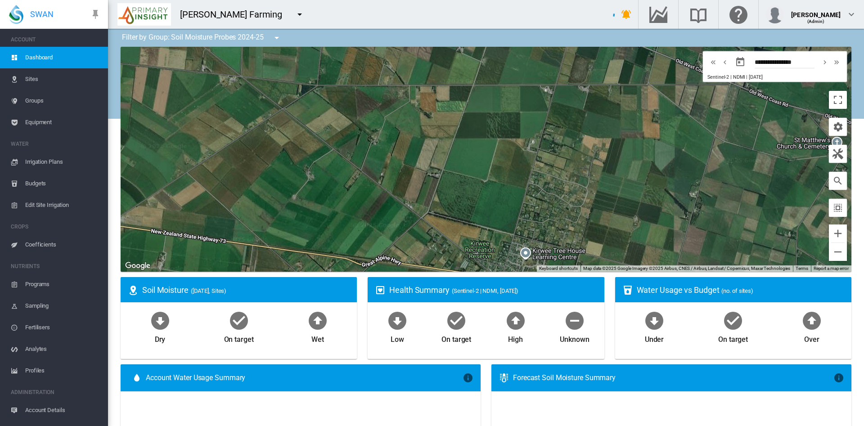
scroll to position [0, 0]
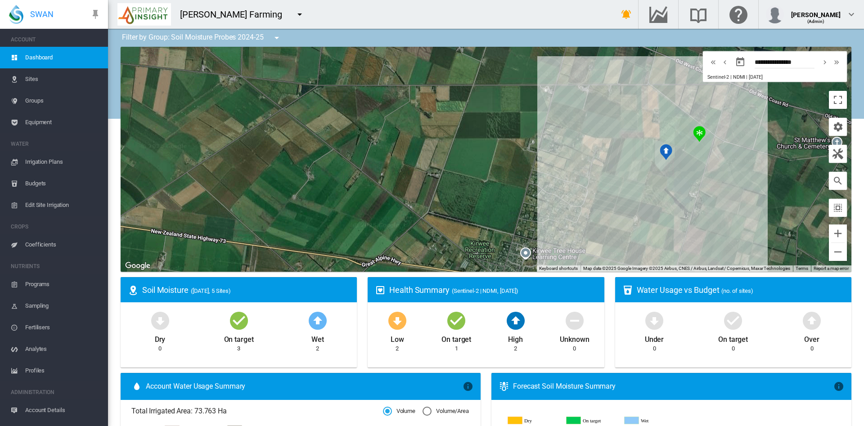
click at [35, 74] on span "Sites" at bounding box center [63, 79] width 76 height 22
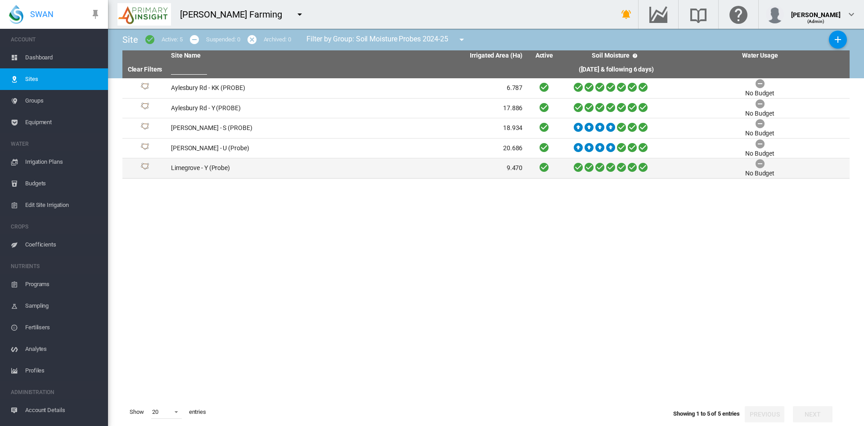
click at [188, 173] on td "Limegrove - Y (Probe)" at bounding box center [257, 168] width 180 height 20
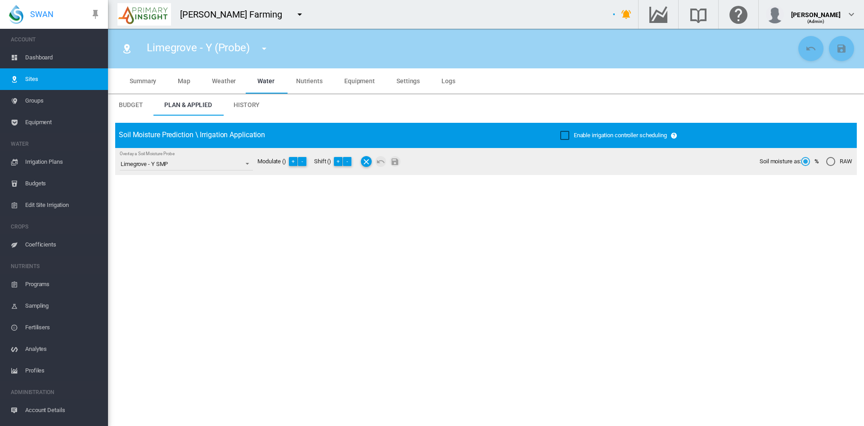
click at [256, 104] on span "History" at bounding box center [247, 104] width 26 height 7
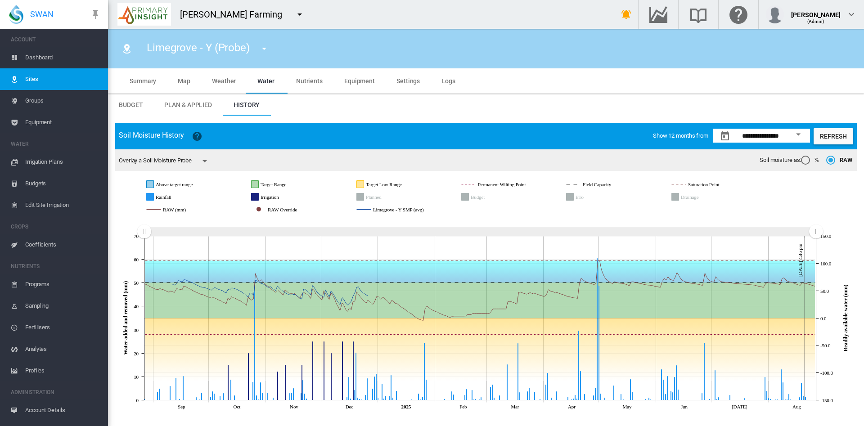
click at [39, 63] on span "Dashboard" at bounding box center [63, 58] width 76 height 22
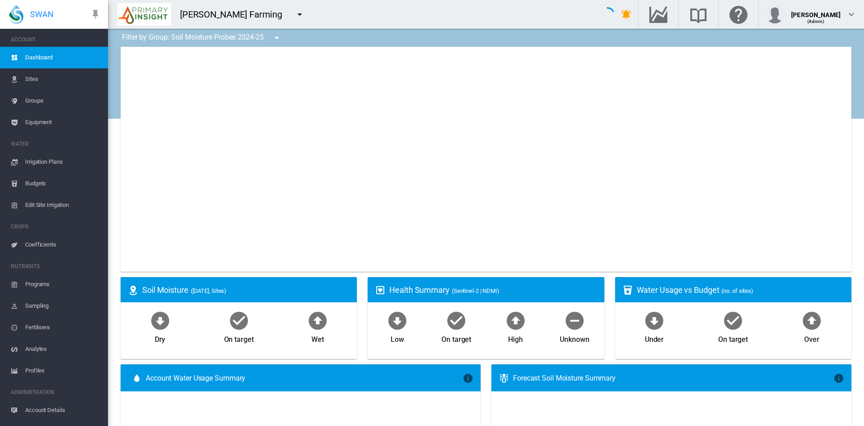
type input "**********"
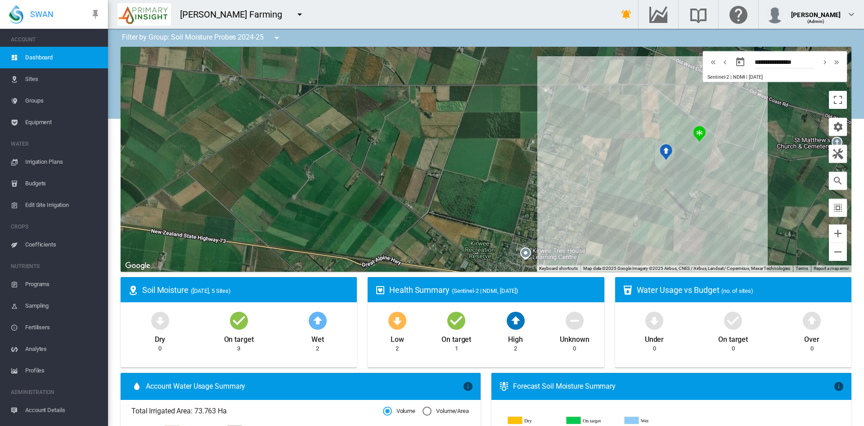
click at [39, 76] on span "Sites" at bounding box center [63, 79] width 76 height 22
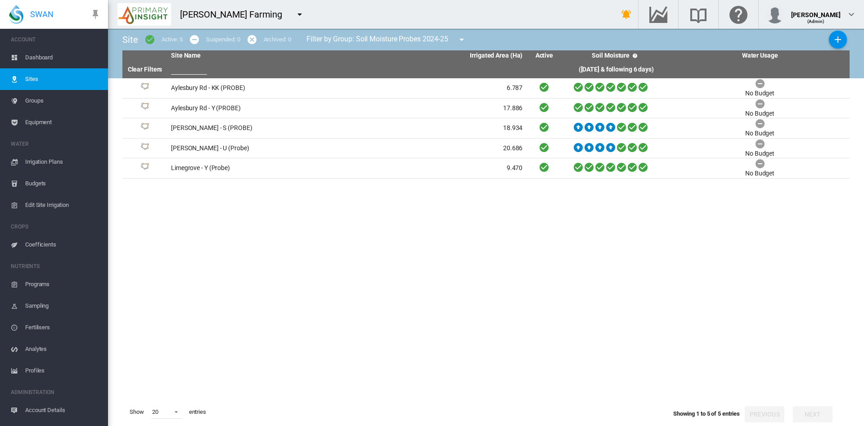
click at [38, 56] on span "Dashboard" at bounding box center [63, 58] width 76 height 22
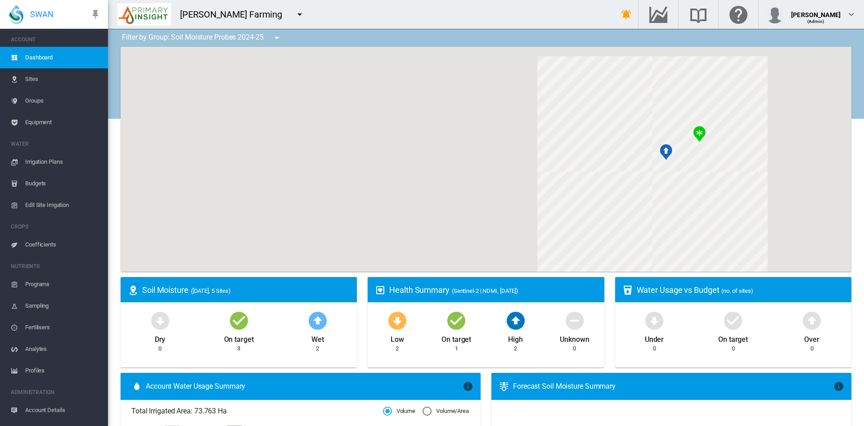
click at [291, 20] on button "button" at bounding box center [300, 14] width 18 height 18
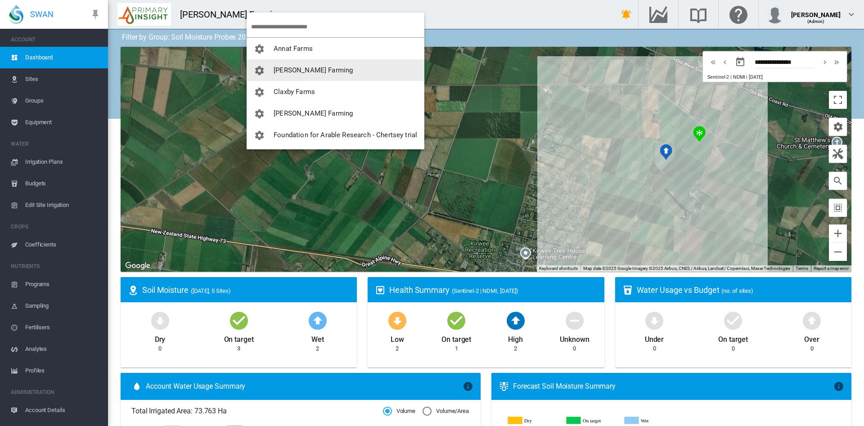
scroll to position [238, 0]
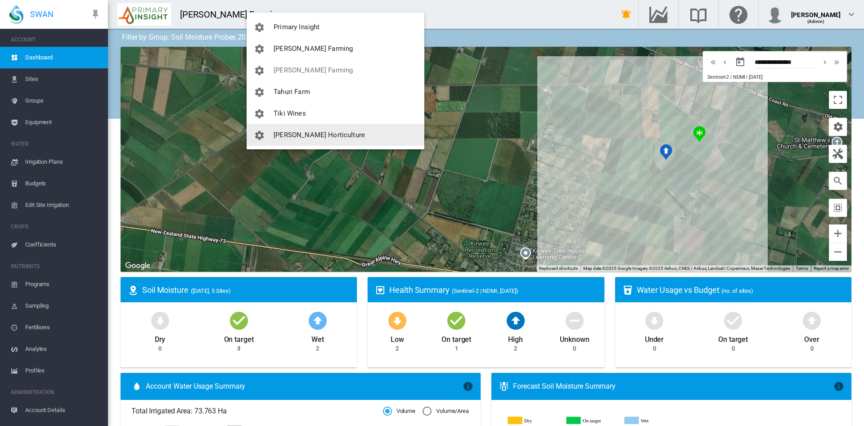
click at [292, 138] on span "[PERSON_NAME] Horticulture" at bounding box center [319, 135] width 91 height 8
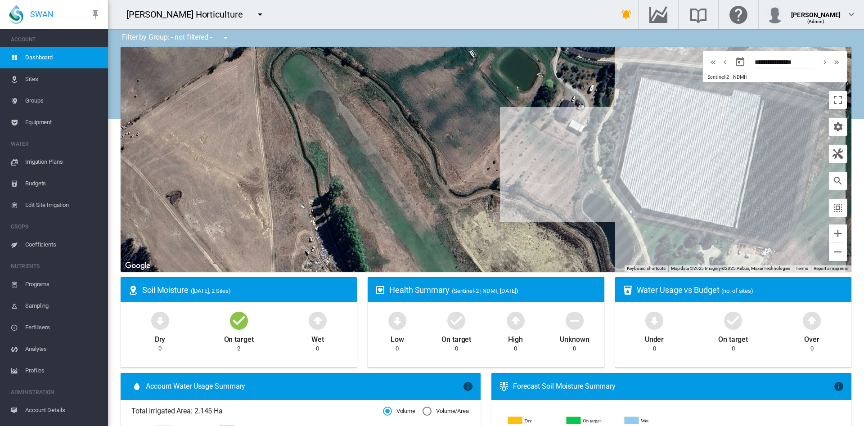
click at [44, 76] on span "Sites" at bounding box center [63, 79] width 76 height 22
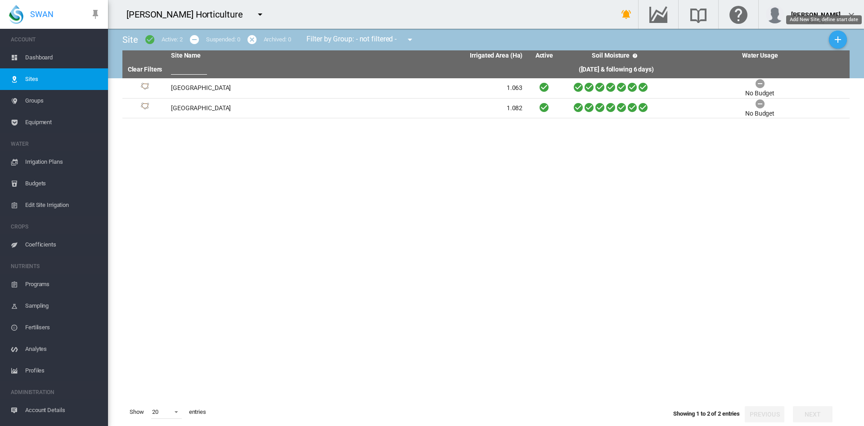
click at [836, 37] on md-icon "icon-plus" at bounding box center [837, 39] width 11 height 11
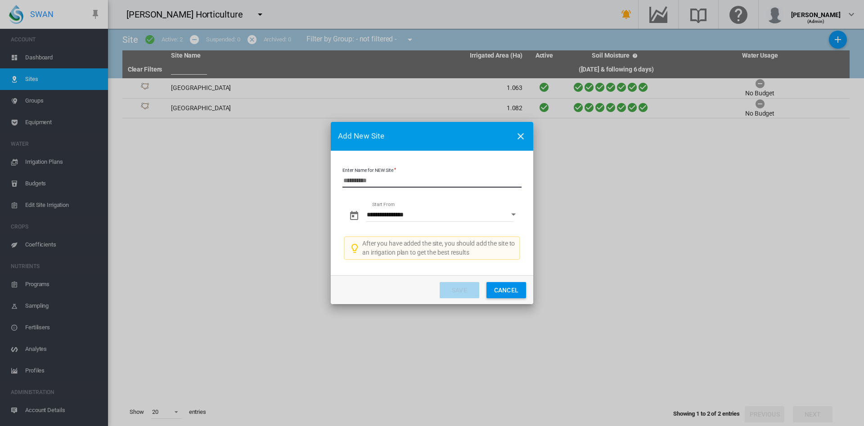
click at [429, 180] on input "Enter Name for NEW Site" at bounding box center [431, 180] width 179 height 13
type input "****"
click at [451, 288] on button "Save" at bounding box center [460, 290] width 40 height 16
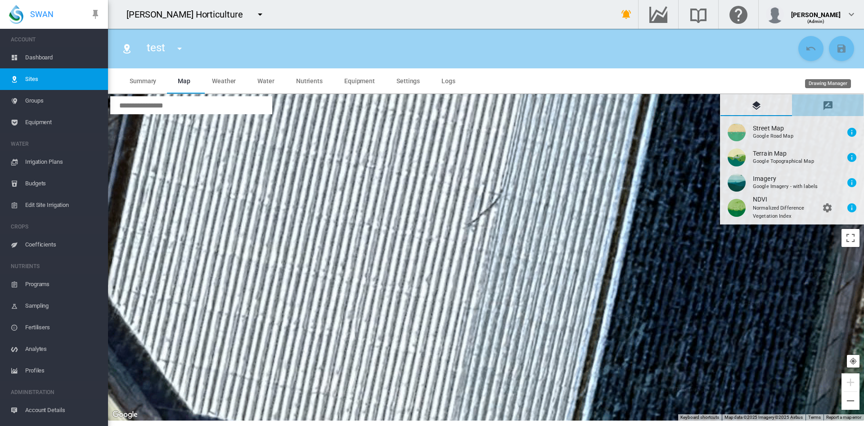
click at [826, 101] on md-icon "icon-message-draw" at bounding box center [828, 105] width 11 height 11
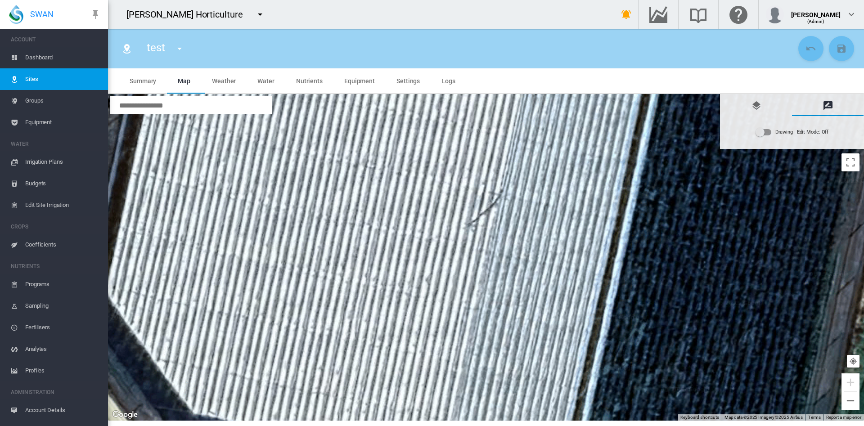
click at [768, 128] on div "Drawing - Edit Mode:\a Off" at bounding box center [764, 132] width 16 height 11
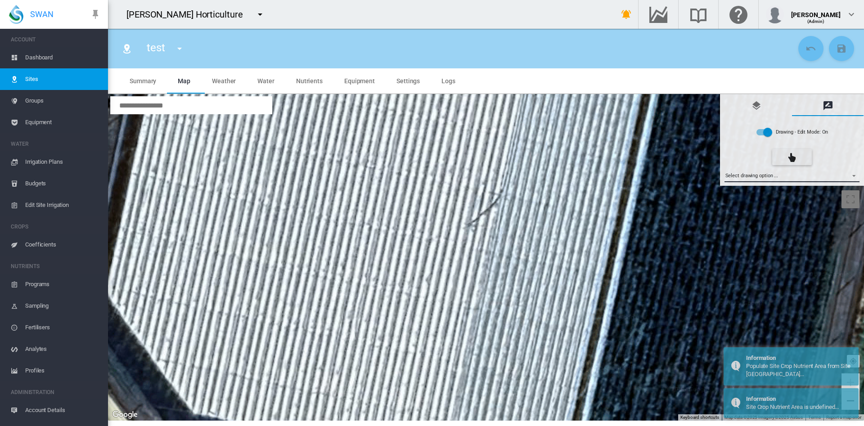
click at [852, 174] on md-select "Select drawing option ... None Site (IMU) Site Health Area Flow Meter Weather S…" at bounding box center [791, 175] width 135 height 13
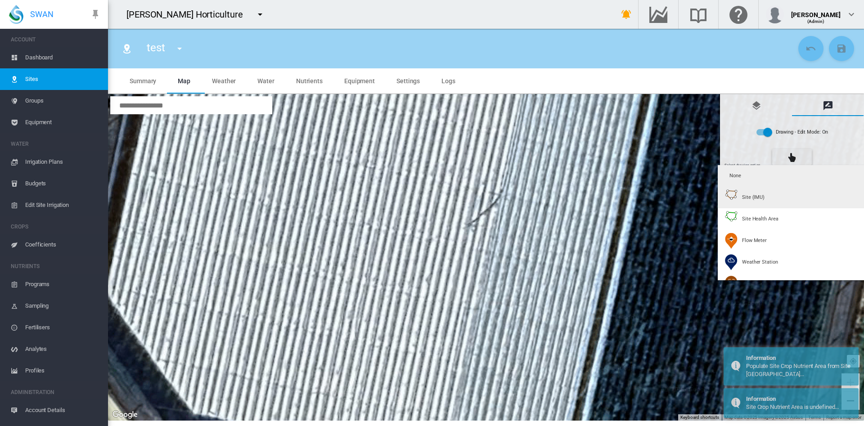
type input "*"
type input "**"
click at [756, 200] on span "Site (IMU)" at bounding box center [753, 197] width 22 height 7
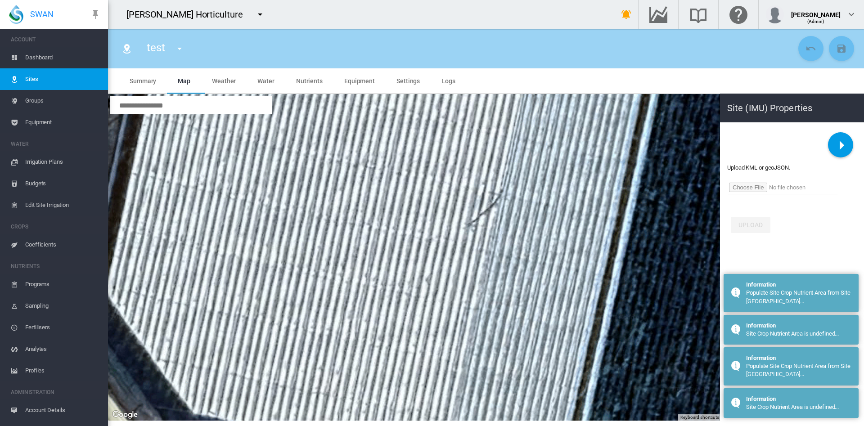
click at [753, 187] on input "file" at bounding box center [782, 187] width 109 height 13
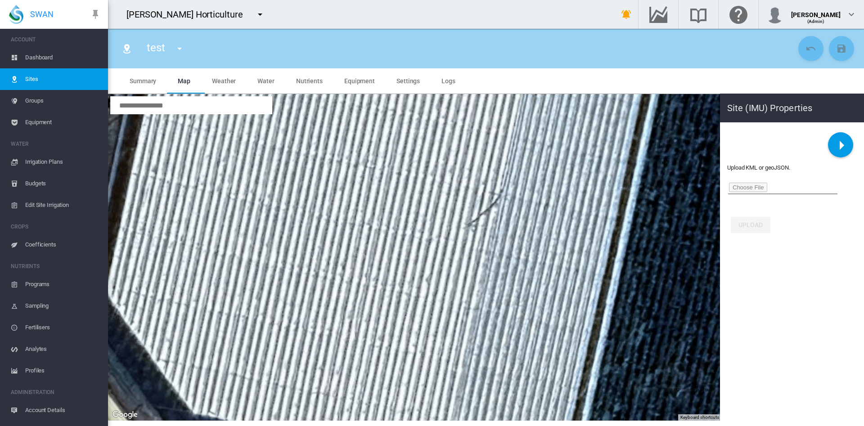
click at [131, 80] on span "Summary" at bounding box center [143, 80] width 27 height 7
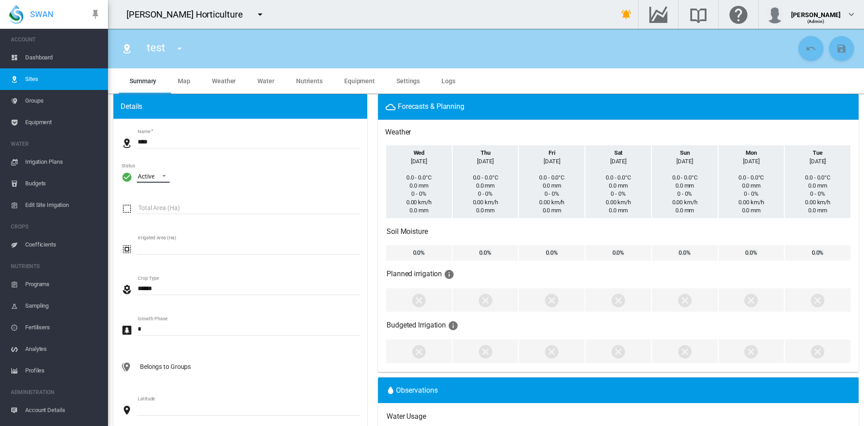
click at [161, 176] on span "\a Status\a : \a Active\a" at bounding box center [161, 175] width 11 height 8
click at [141, 222] on div "Archived" at bounding box center [150, 219] width 24 height 9
click at [843, 48] on button "Save Changes" at bounding box center [841, 48] width 25 height 25
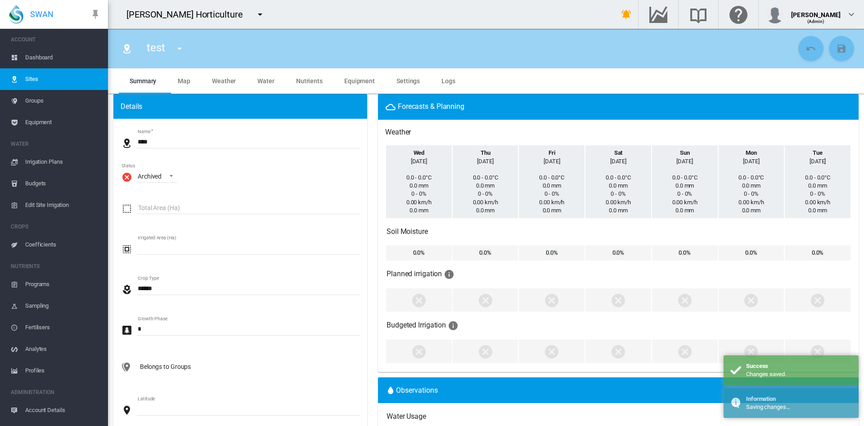
click at [42, 57] on span "Dashboard" at bounding box center [63, 58] width 76 height 22
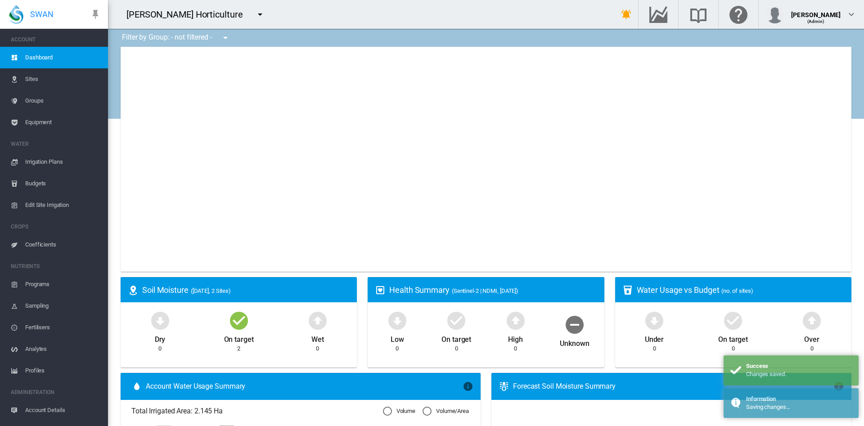
type input "**********"
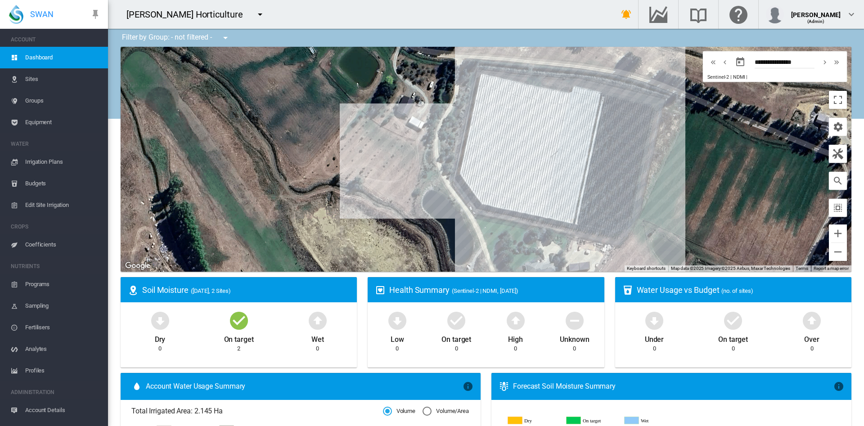
drag, startPoint x: 670, startPoint y: 179, endPoint x: 499, endPoint y: 173, distance: 171.5
click at [499, 173] on div "To navigate, press the arrow keys." at bounding box center [486, 159] width 731 height 225
